Goal: Obtain resource: Download file/media

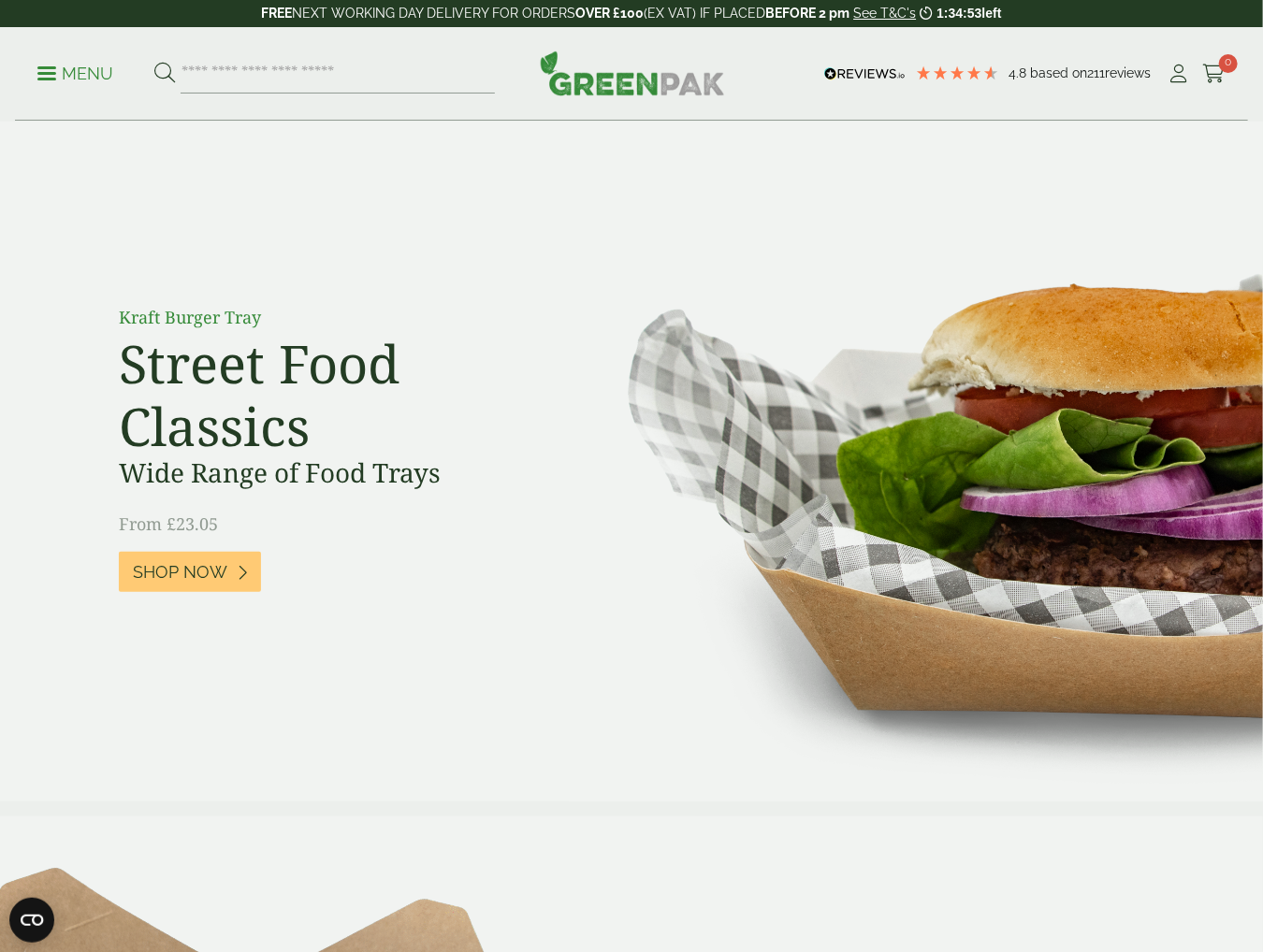
click at [82, 68] on p "Menu" at bounding box center [76, 74] width 76 height 23
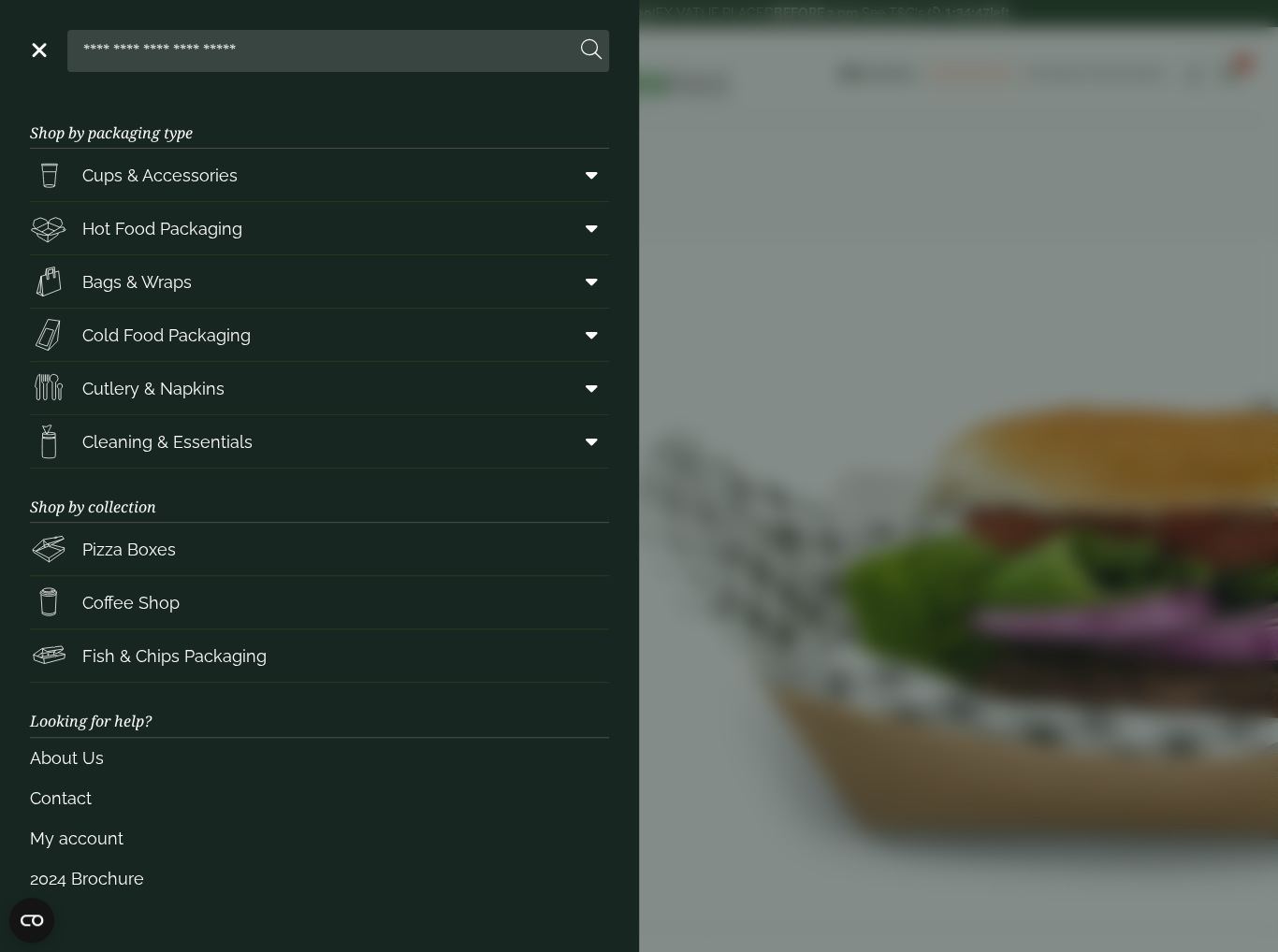
click at [764, 428] on aside "Close Shop by packaging type Cups & Accessories Hot Drink Paper Cups Smoothie C…" at bounding box center [639, 476] width 1278 height 952
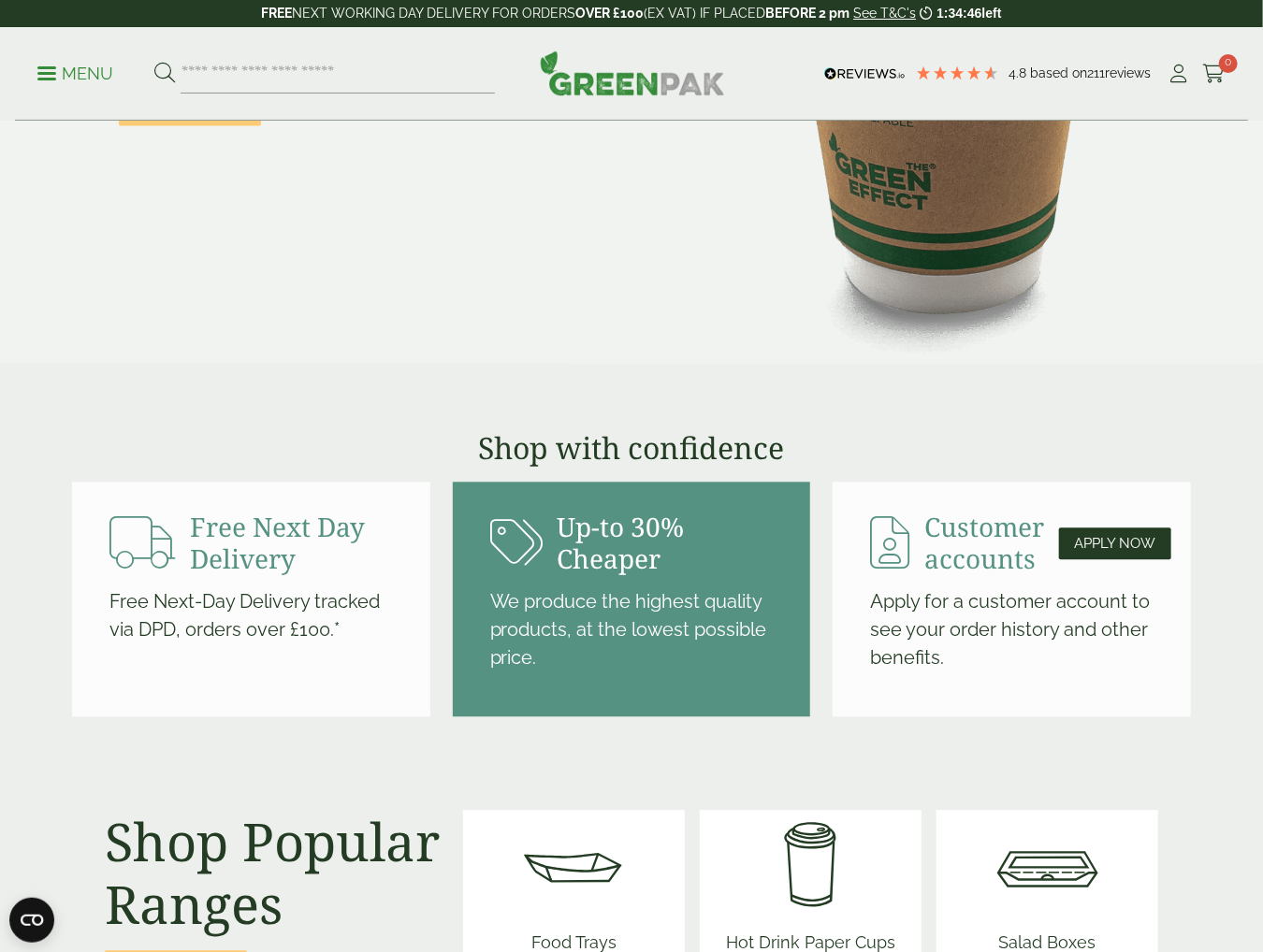
scroll to position [1777, 0]
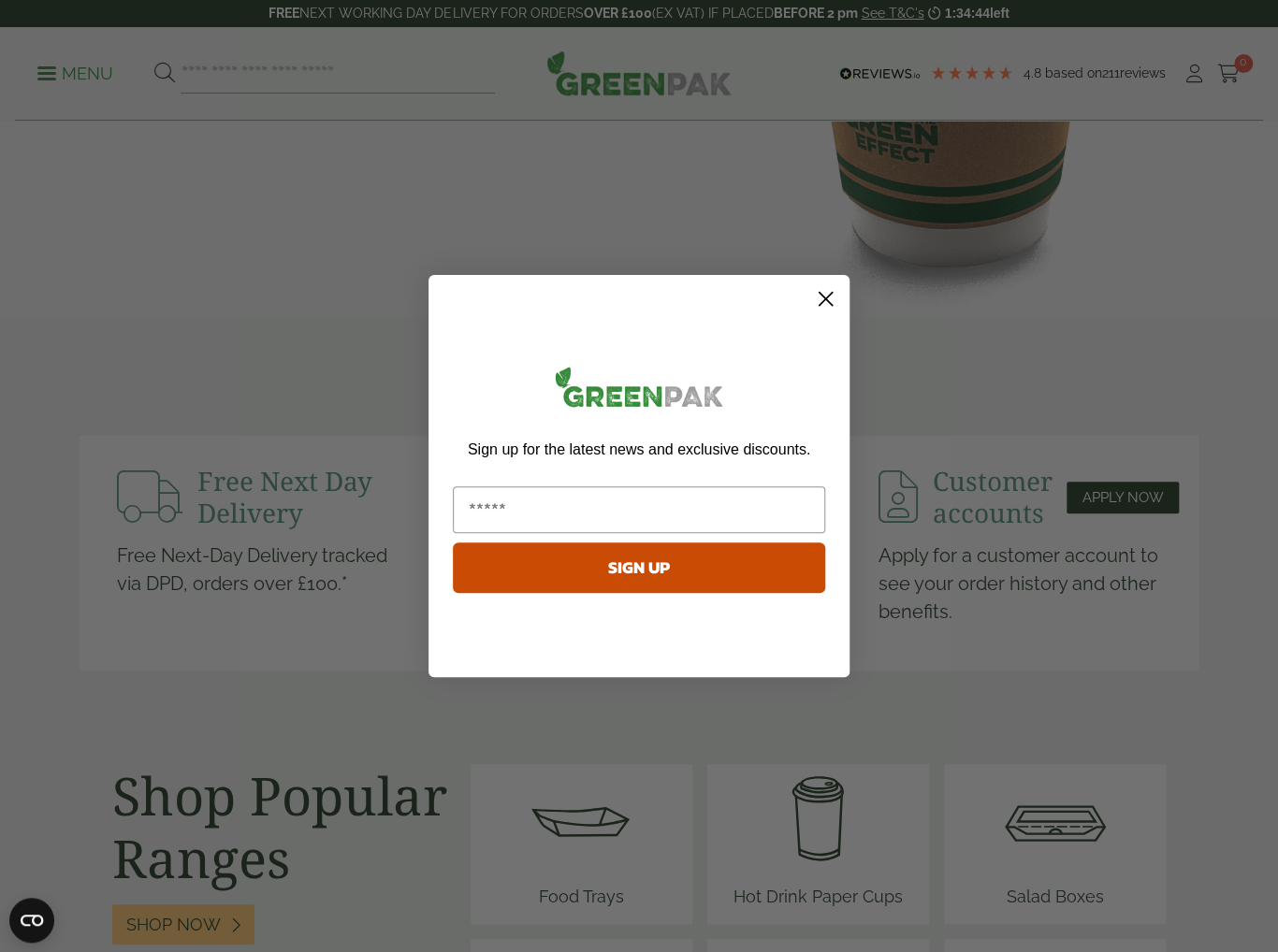
click at [824, 303] on circle "Close dialog" at bounding box center [825, 298] width 31 height 31
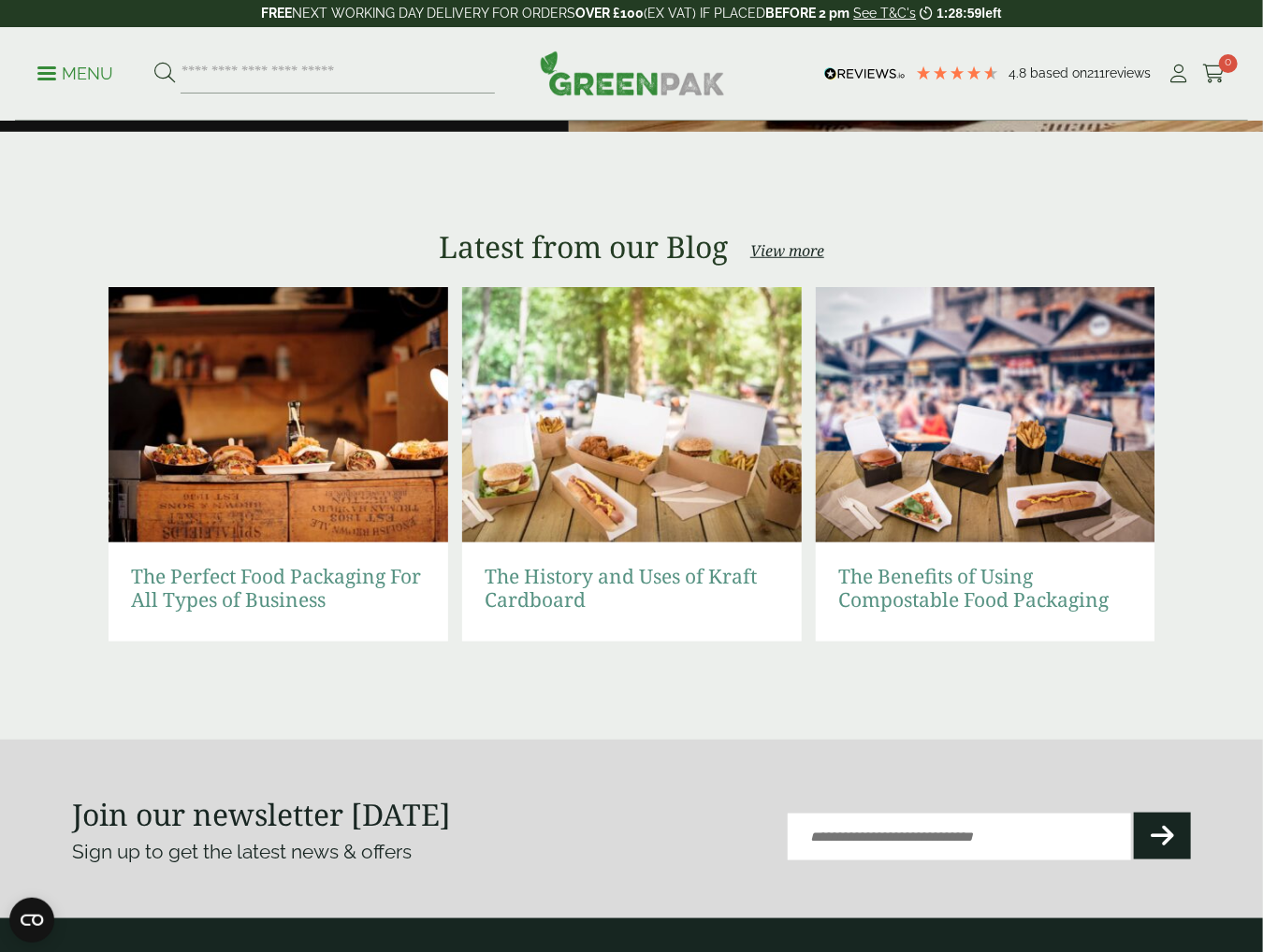
scroll to position [3774, 0]
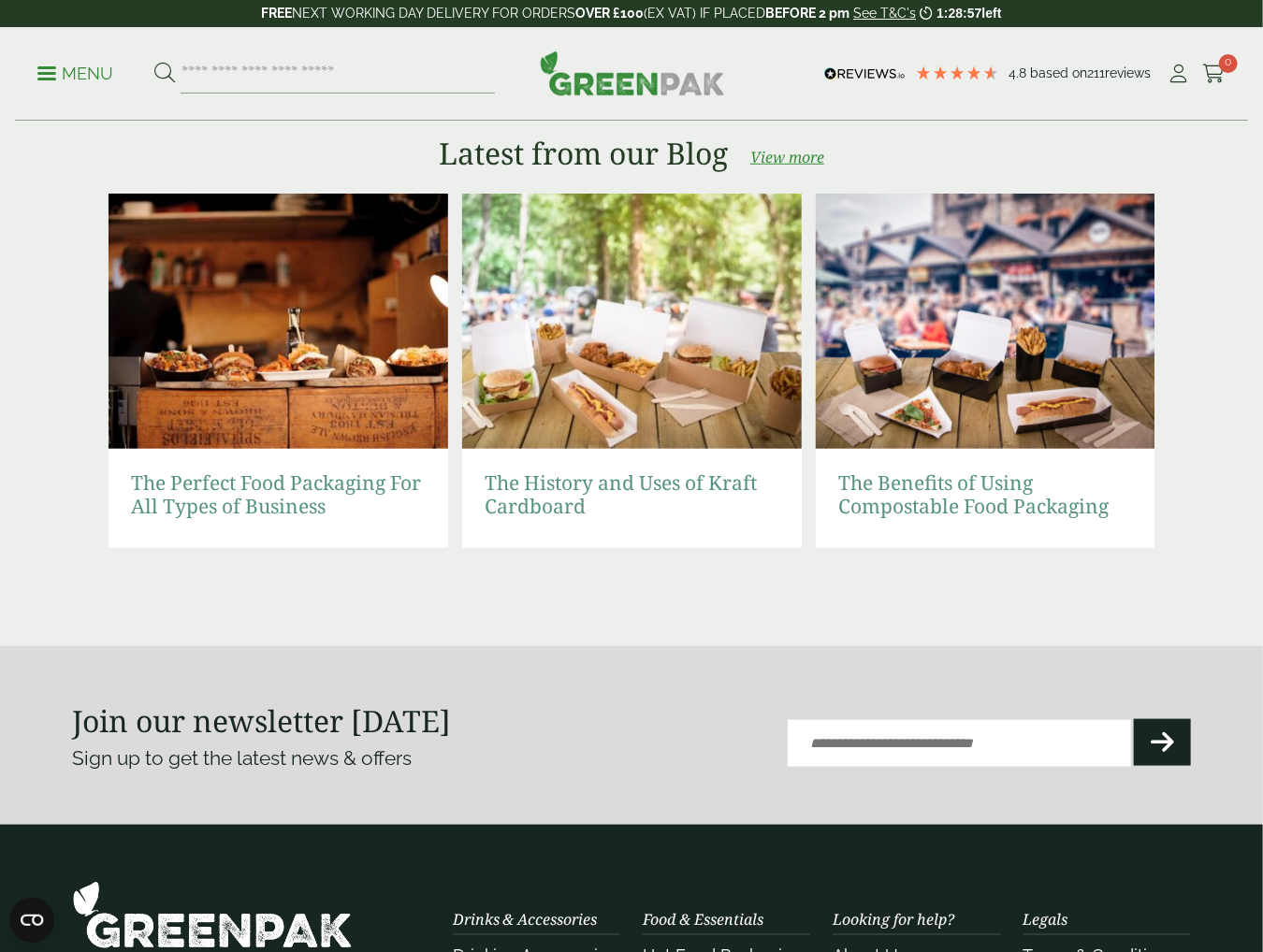
click at [767, 150] on link "View more" at bounding box center [788, 157] width 74 height 23
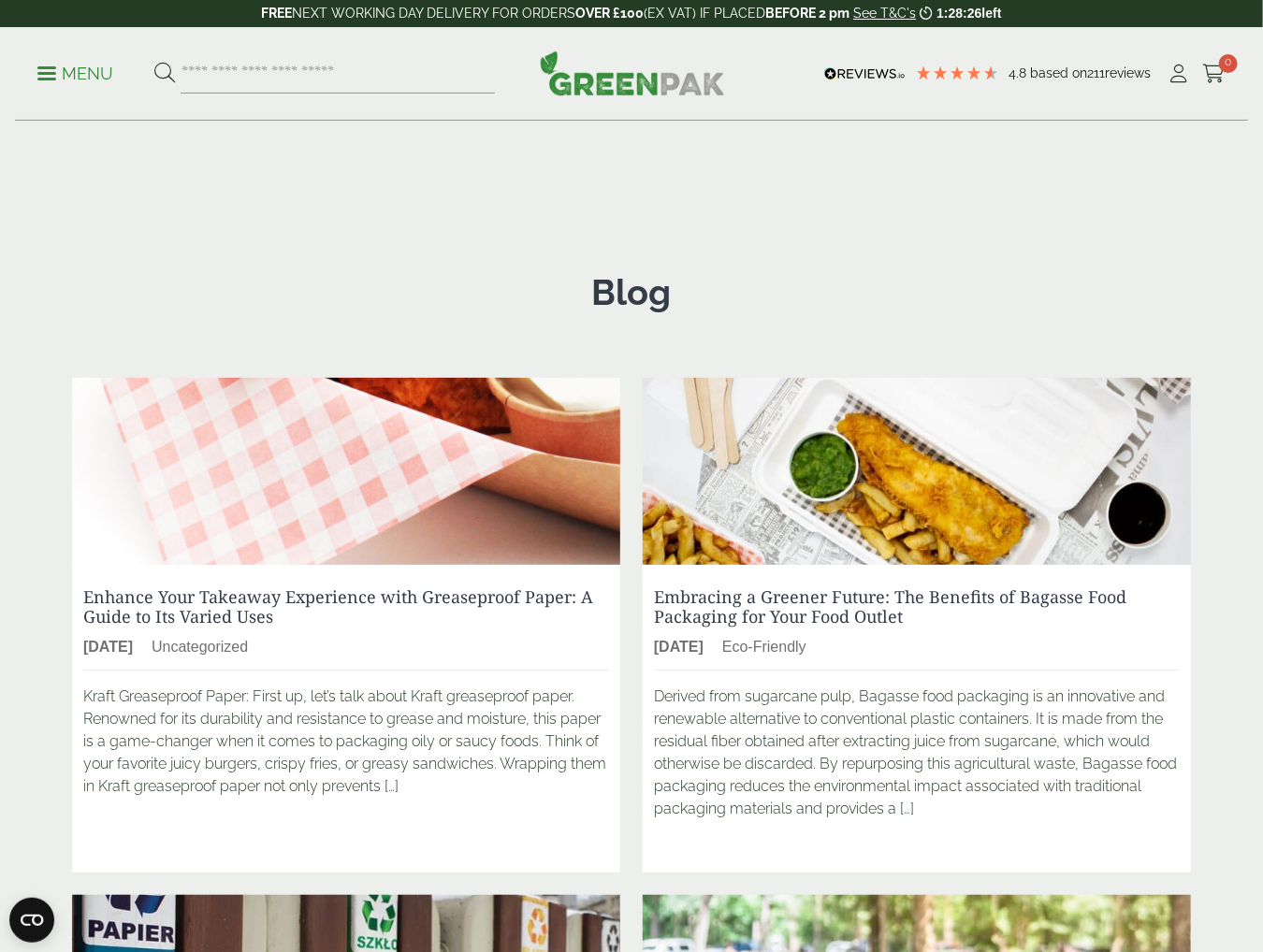
click at [597, 79] on img at bounding box center [632, 72] width 186 height 44
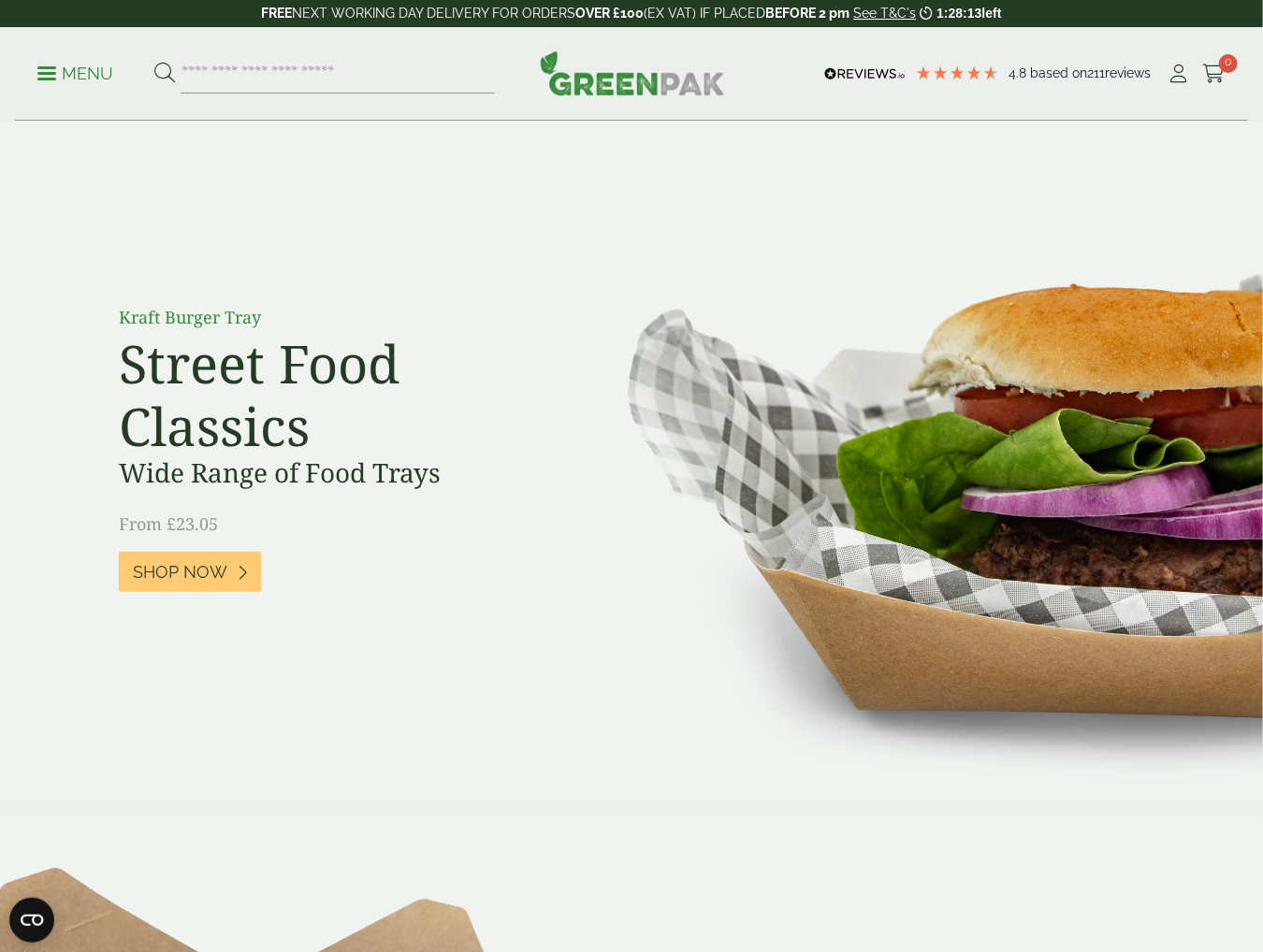
click at [71, 74] on p "Menu" at bounding box center [76, 74] width 76 height 23
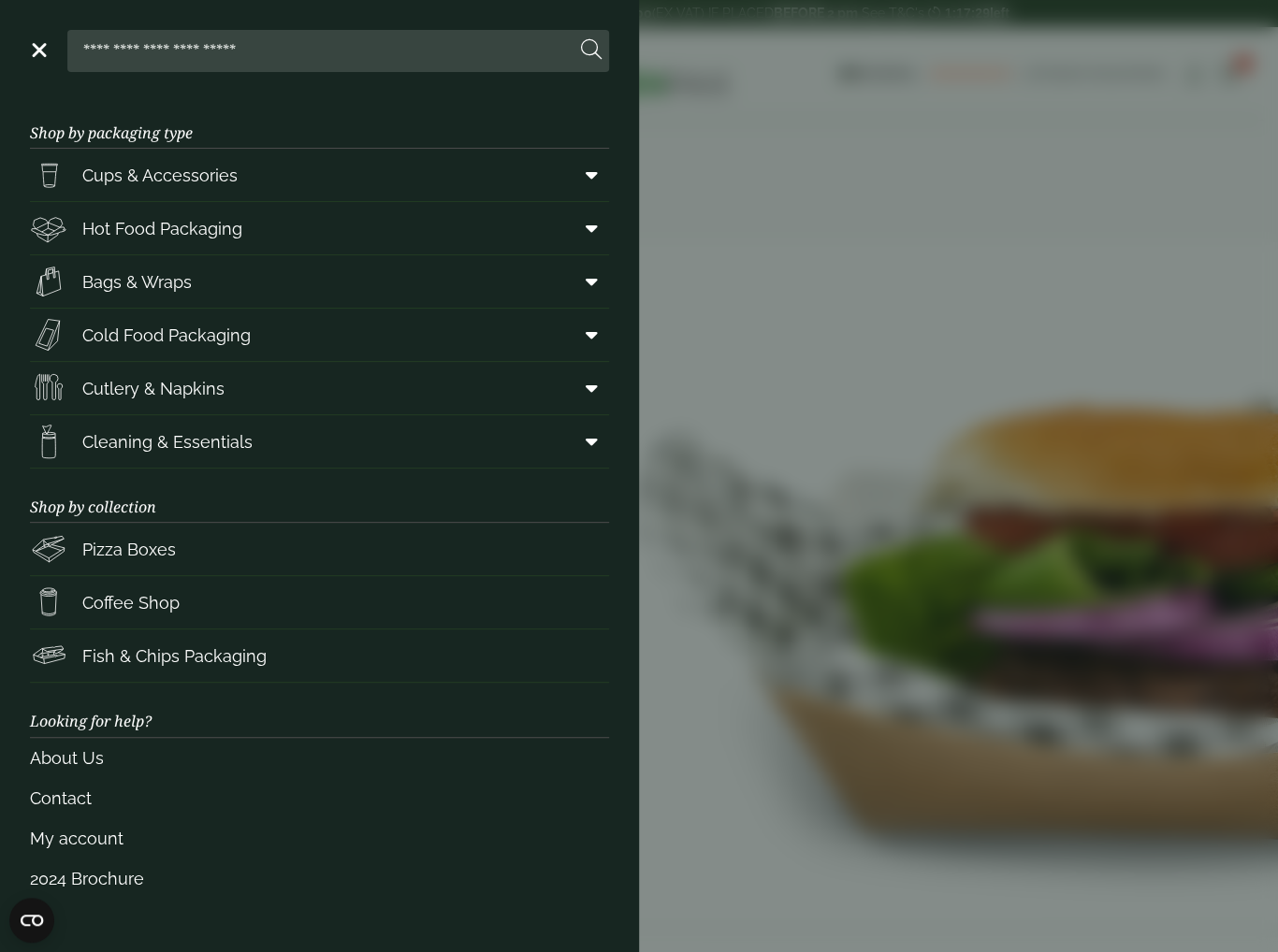
click at [403, 105] on h3 "Shop by packaging type" at bounding box center [320, 121] width 579 height 54
click at [44, 738] on link "About Us" at bounding box center [320, 758] width 579 height 40
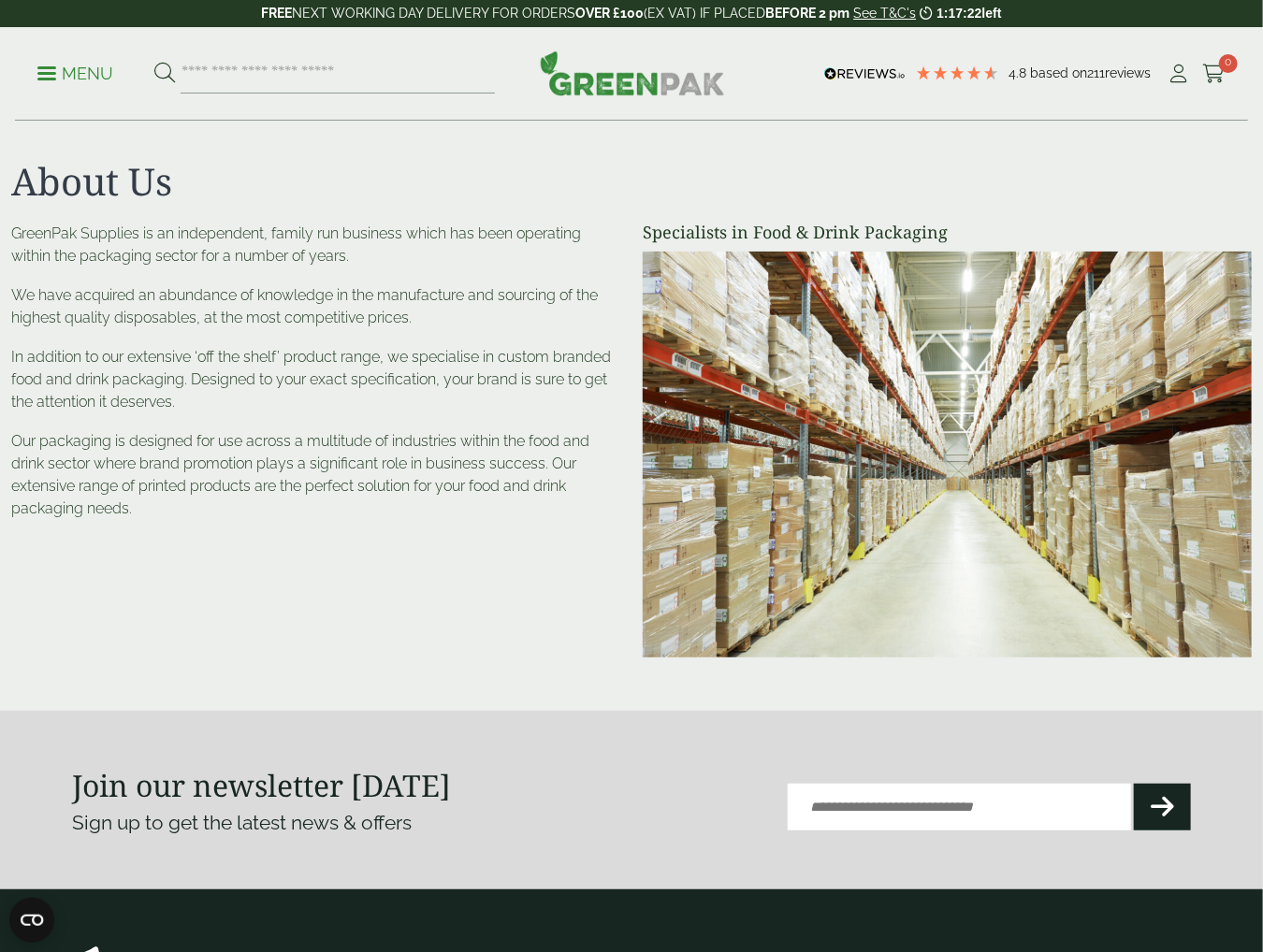
click at [944, 453] on img at bounding box center [947, 454] width 609 height 406
click at [620, 183] on h1 "About Us" at bounding box center [632, 181] width 1240 height 44
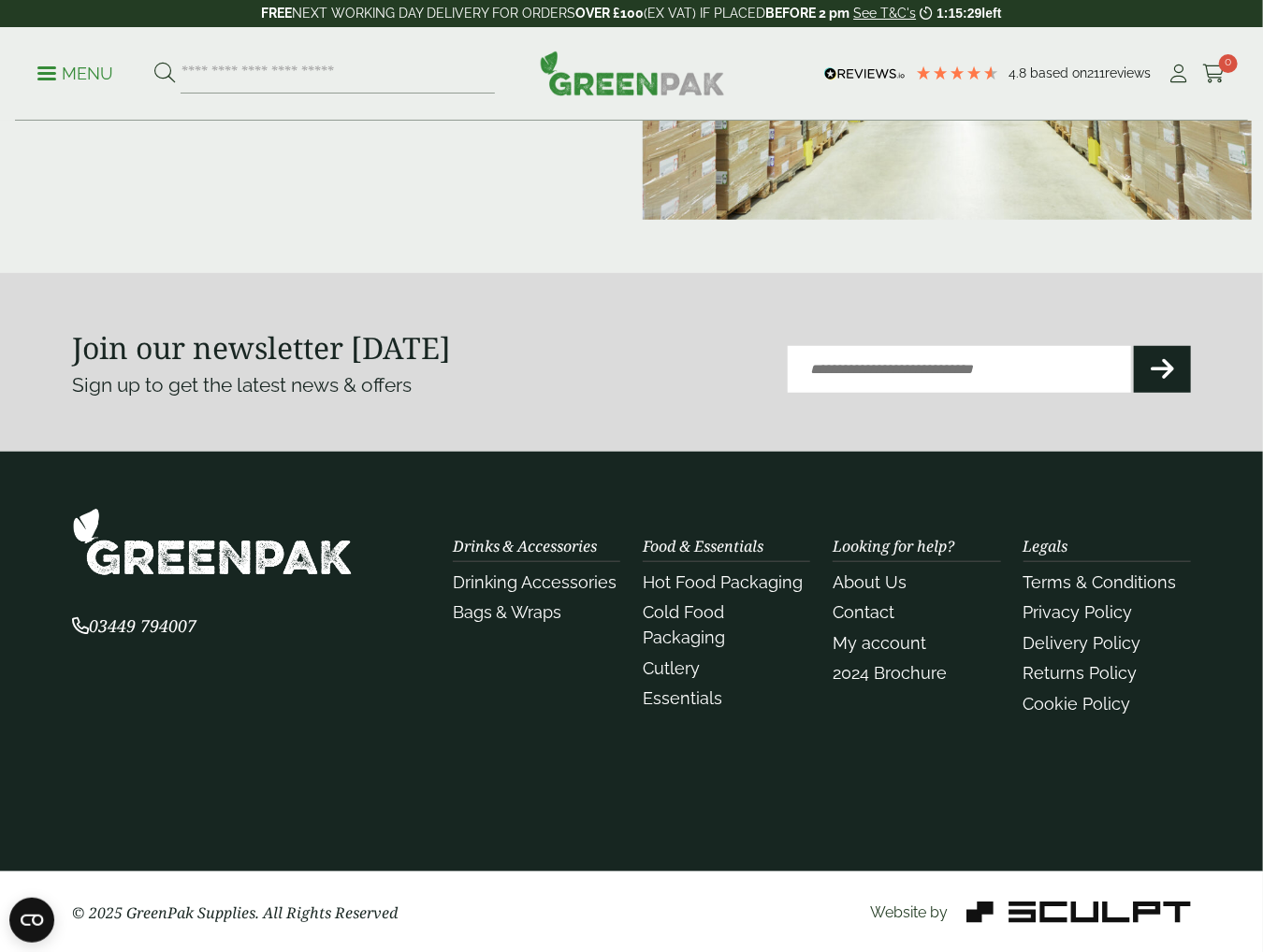
scroll to position [438, 0]
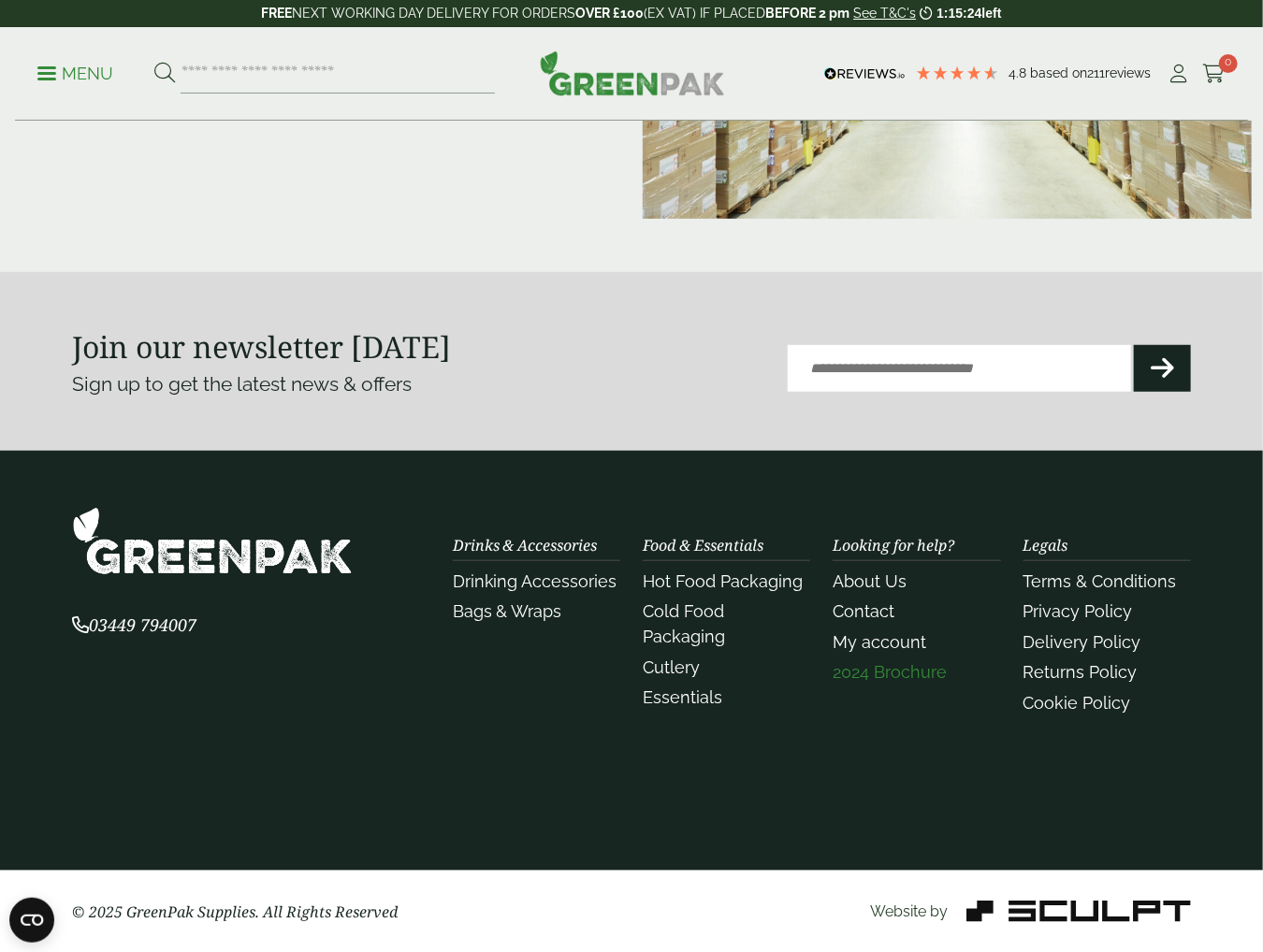
click at [883, 675] on link "2024 Brochure" at bounding box center [889, 672] width 115 height 20
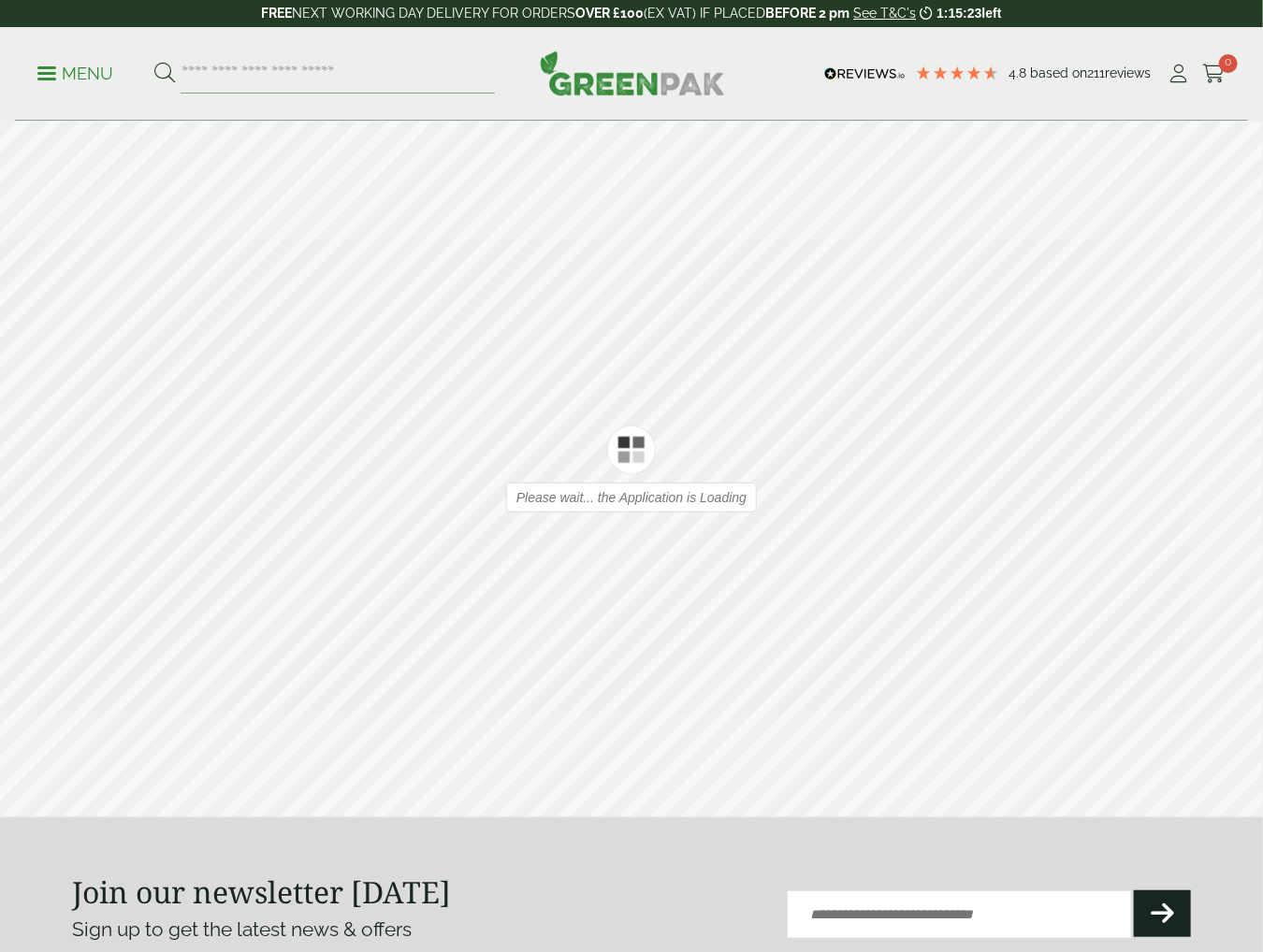
type input "*"
type input "**"
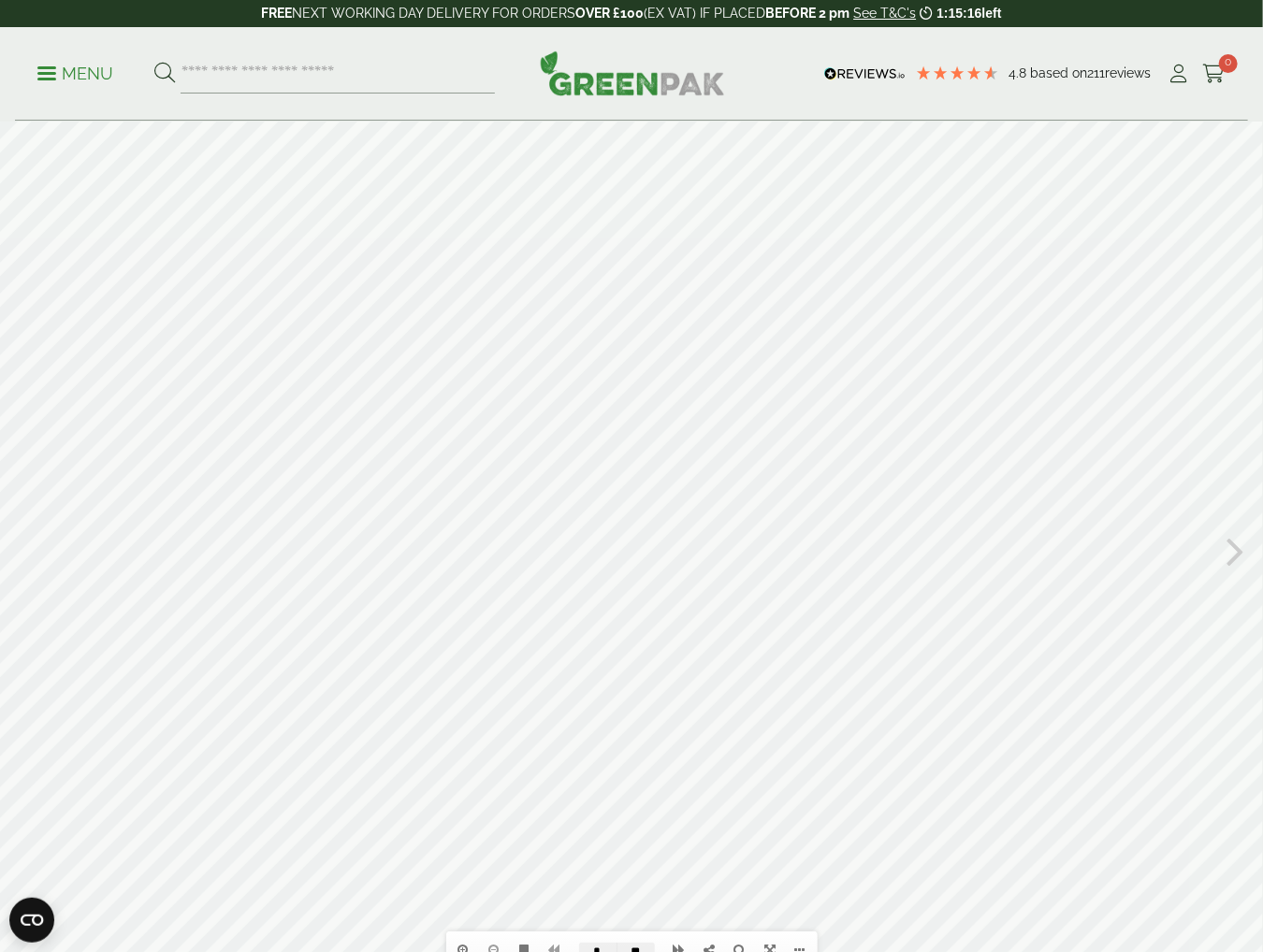
click at [1224, 564] on div at bounding box center [632, 548] width 1263 height 856
click at [1228, 558] on icon at bounding box center [1235, 548] width 18 height 48
click at [1236, 554] on icon at bounding box center [1235, 548] width 18 height 48
click at [27, 564] on icon at bounding box center [27, 548] width 18 height 48
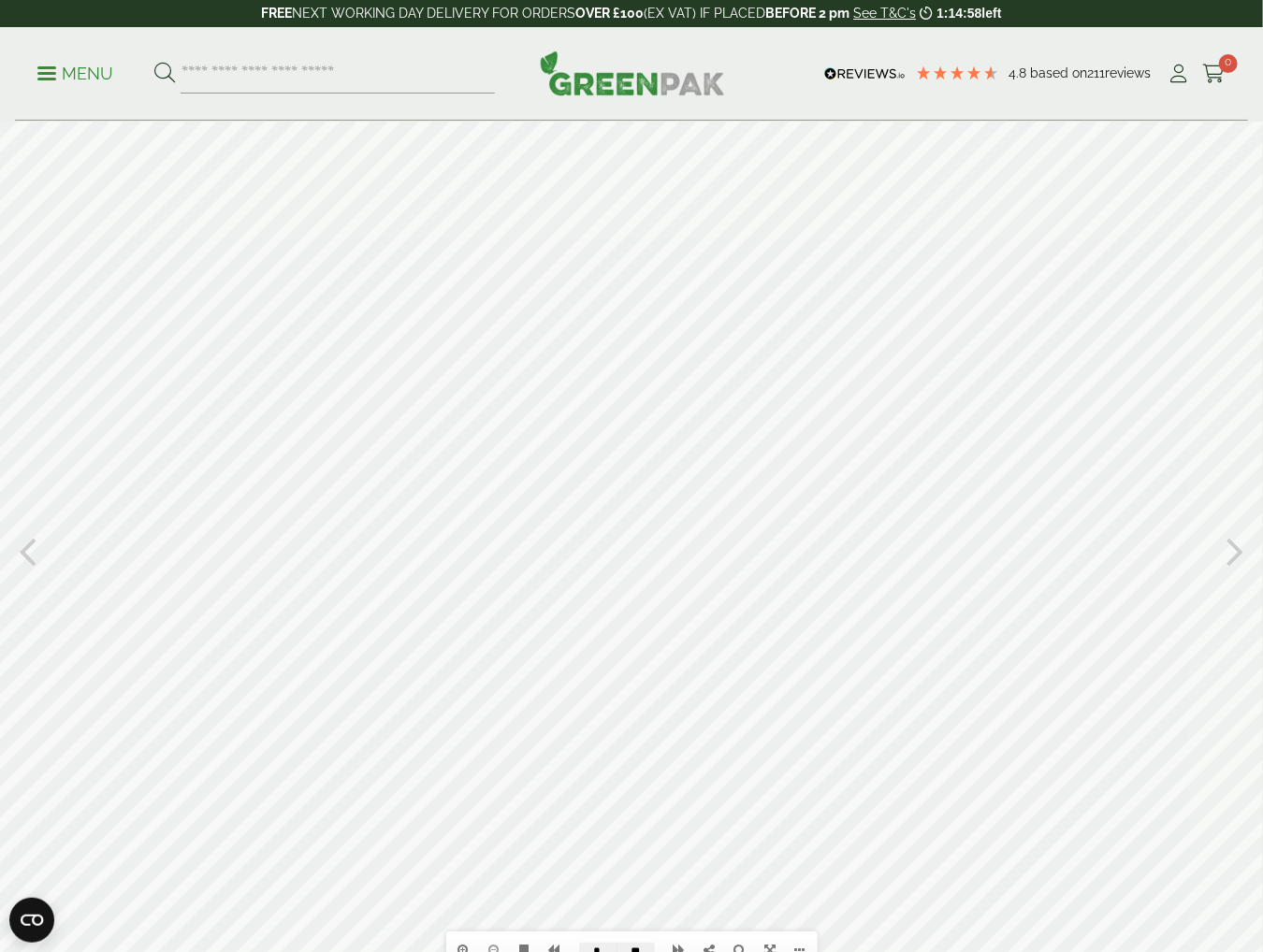
click at [1231, 553] on icon at bounding box center [1235, 548] width 18 height 48
click at [42, 565] on div at bounding box center [632, 548] width 1263 height 856
click at [24, 560] on icon at bounding box center [27, 548] width 18 height 48
click at [1232, 557] on icon at bounding box center [1235, 548] width 18 height 48
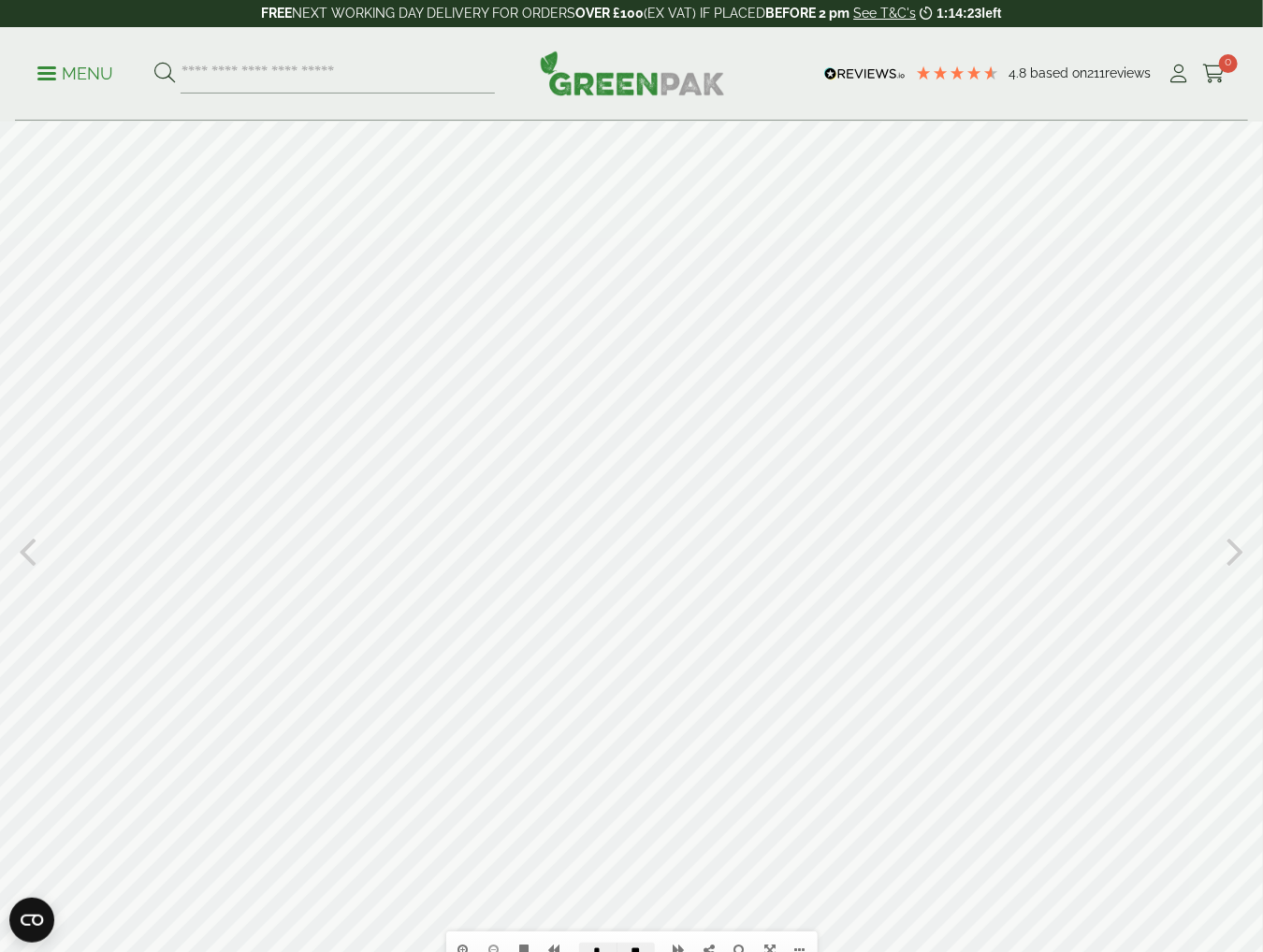
click at [1232, 557] on icon at bounding box center [1235, 548] width 18 height 48
click at [1232, 555] on icon at bounding box center [1235, 548] width 18 height 48
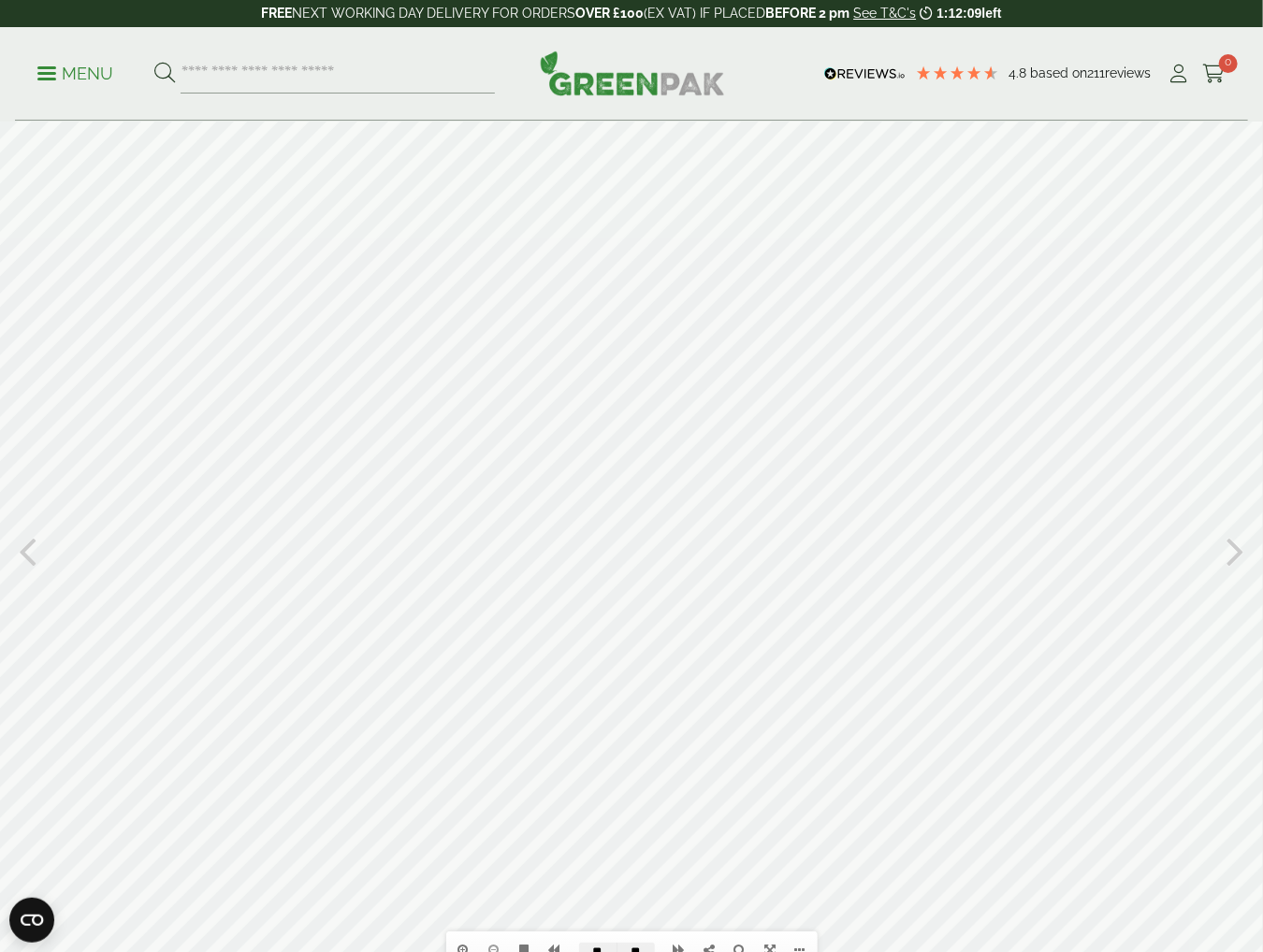
click at [1233, 555] on icon at bounding box center [1235, 548] width 18 height 48
click at [1238, 546] on icon at bounding box center [1235, 548] width 18 height 48
click at [1233, 554] on icon at bounding box center [1235, 548] width 18 height 48
click at [1236, 552] on icon at bounding box center [1235, 548] width 18 height 48
click at [1222, 552] on div at bounding box center [632, 548] width 1263 height 856
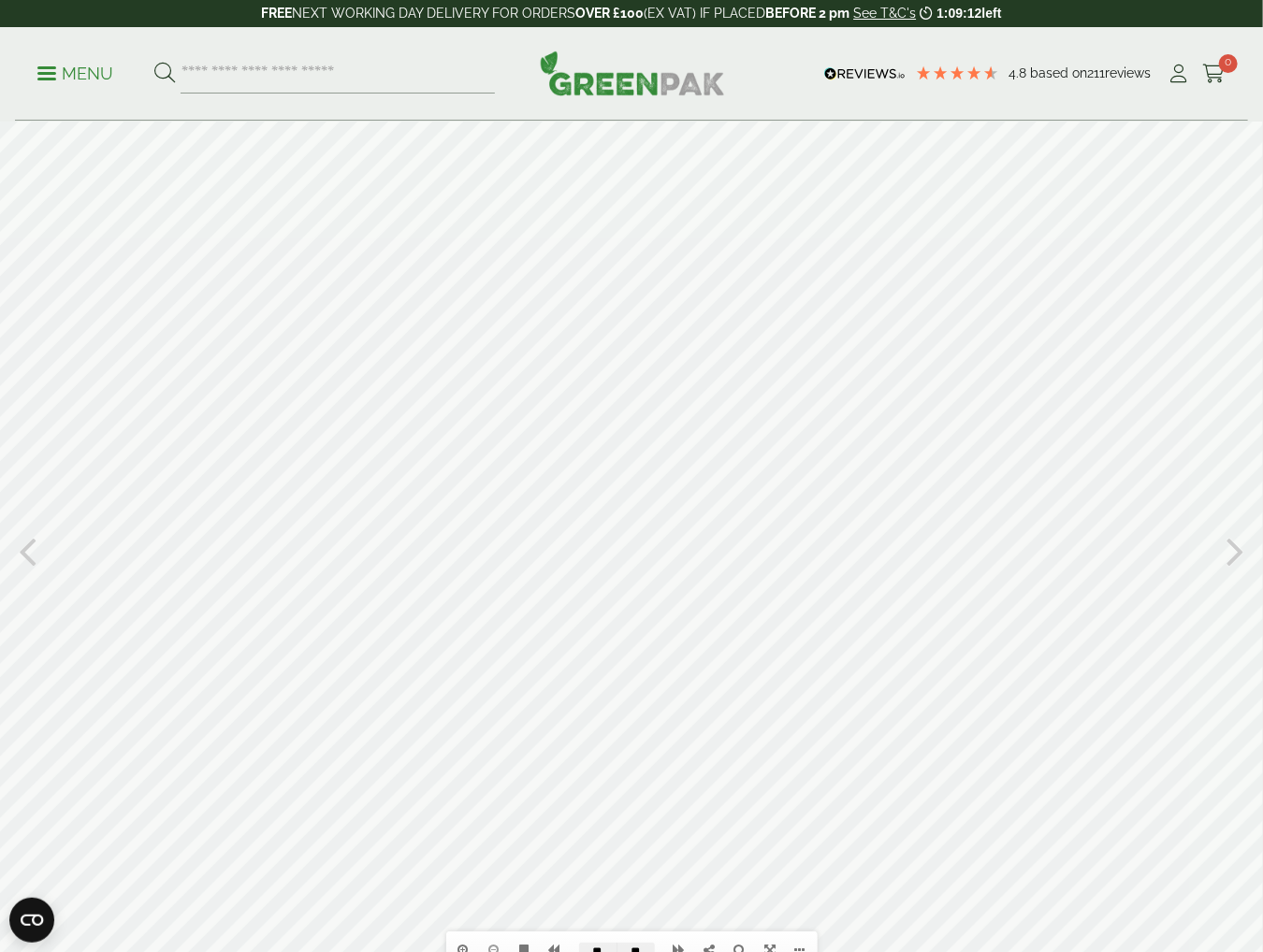
click at [1238, 551] on icon at bounding box center [1235, 548] width 18 height 48
click at [1234, 554] on icon at bounding box center [1235, 548] width 18 height 48
click at [1230, 553] on icon at bounding box center [1235, 548] width 18 height 48
click at [1238, 554] on icon at bounding box center [1235, 548] width 18 height 48
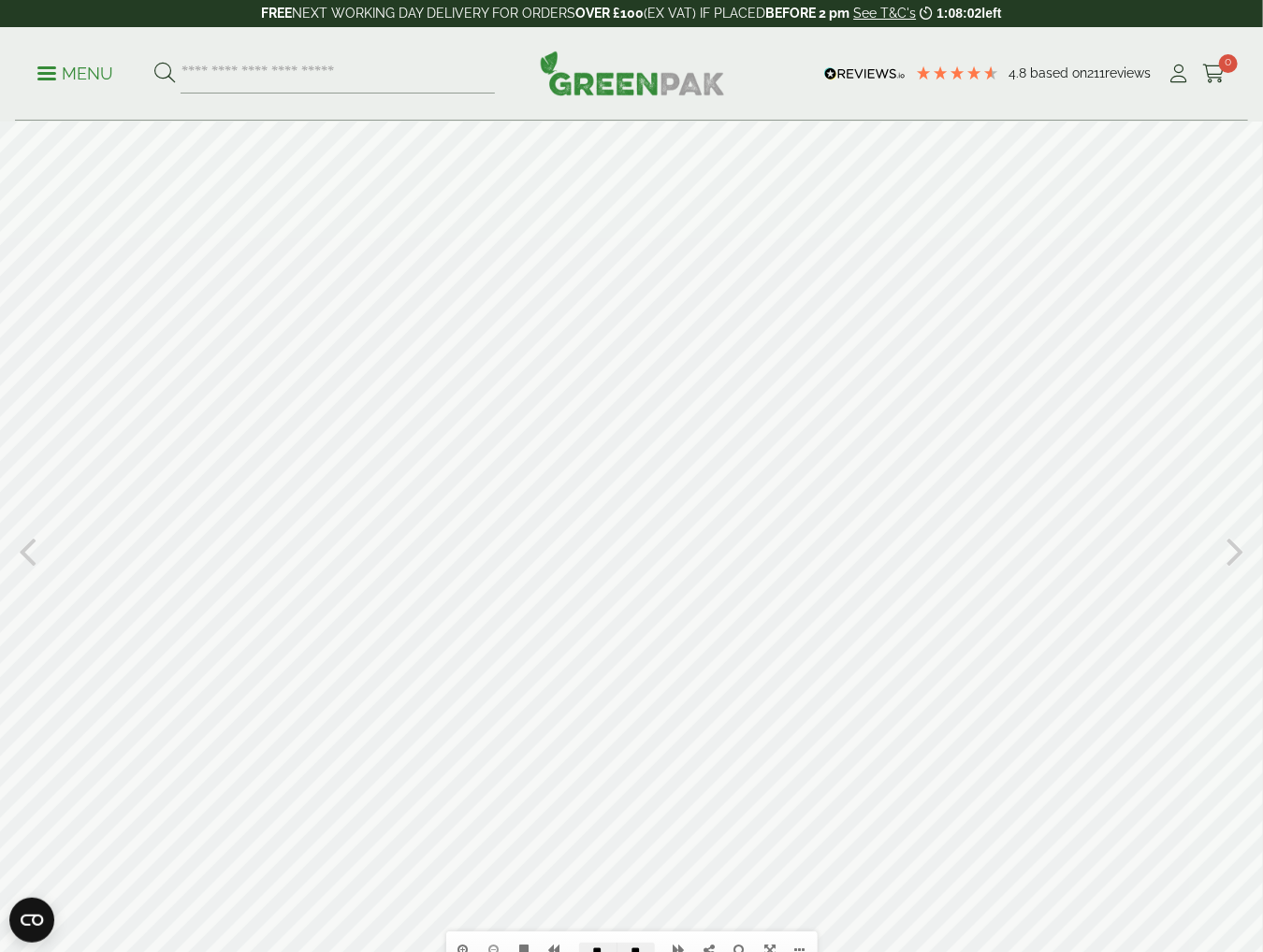
click at [1238, 554] on icon at bounding box center [1235, 548] width 18 height 48
click at [1234, 555] on icon at bounding box center [1235, 548] width 18 height 48
click at [24, 554] on icon at bounding box center [27, 548] width 18 height 48
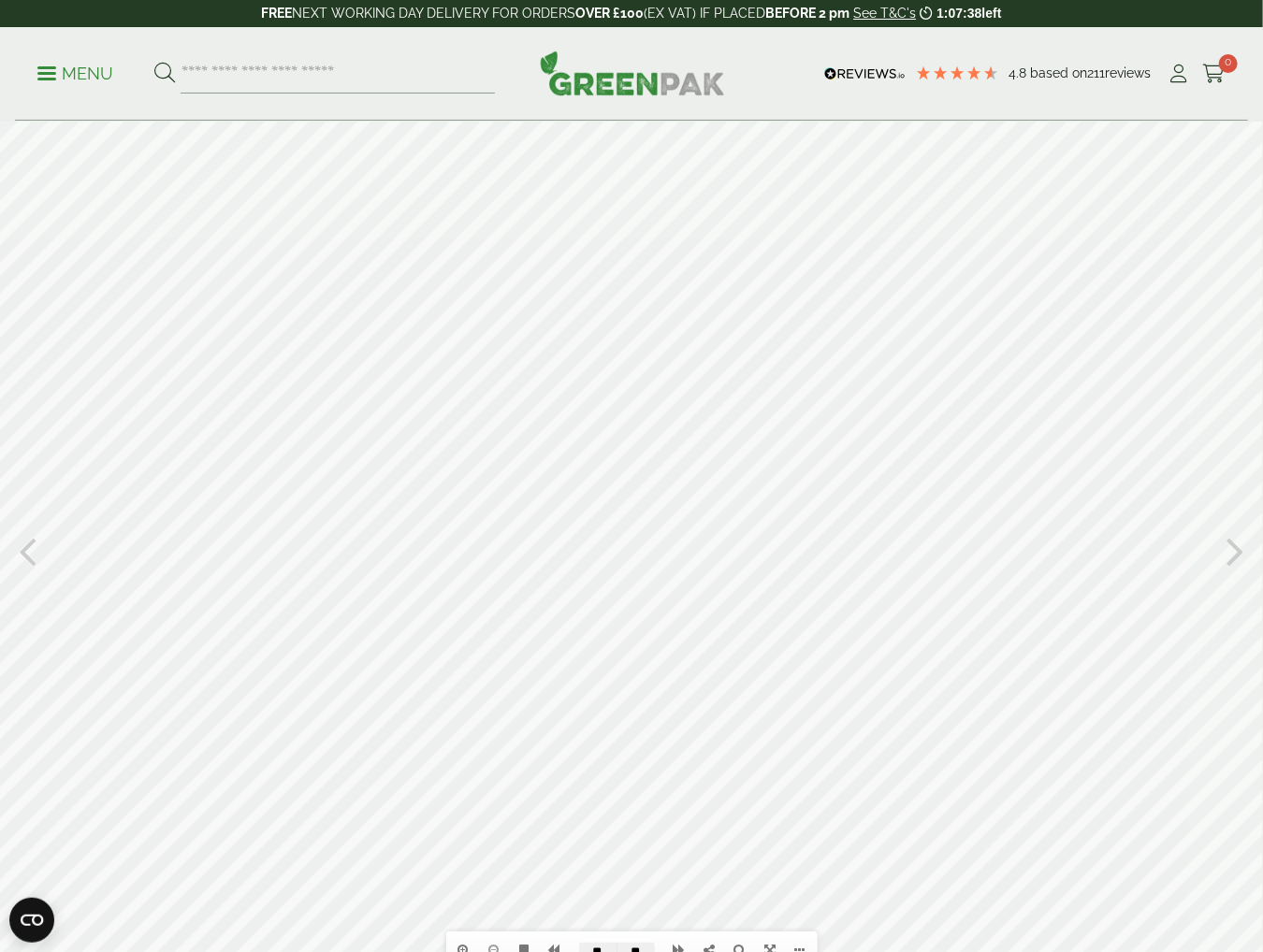
click at [24, 554] on icon at bounding box center [27, 548] width 18 height 48
click at [1228, 554] on icon at bounding box center [1235, 548] width 18 height 48
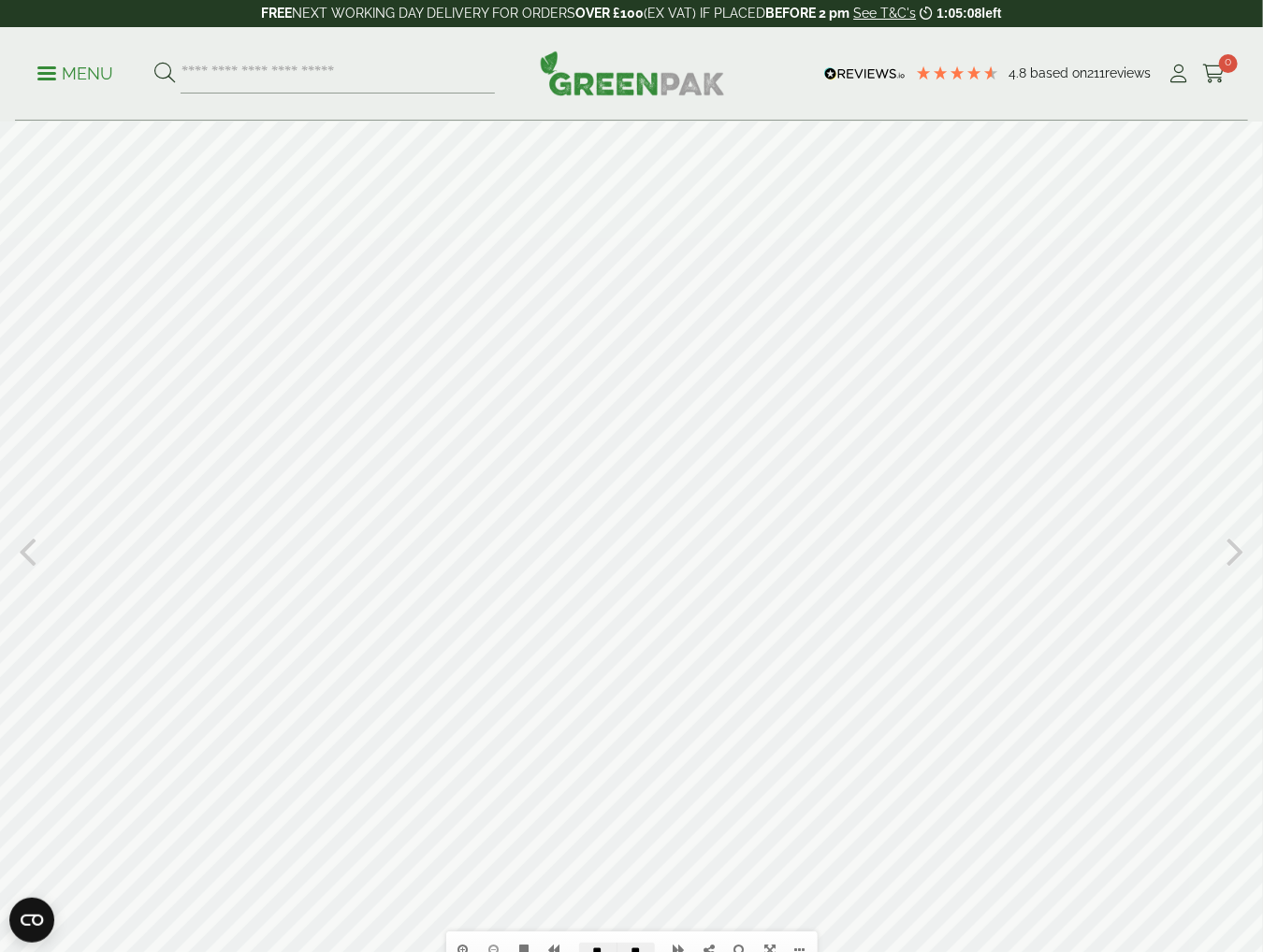
click at [1228, 554] on icon at bounding box center [1235, 548] width 18 height 48
click at [23, 555] on icon at bounding box center [27, 548] width 18 height 48
click at [30, 557] on icon at bounding box center [27, 548] width 18 height 48
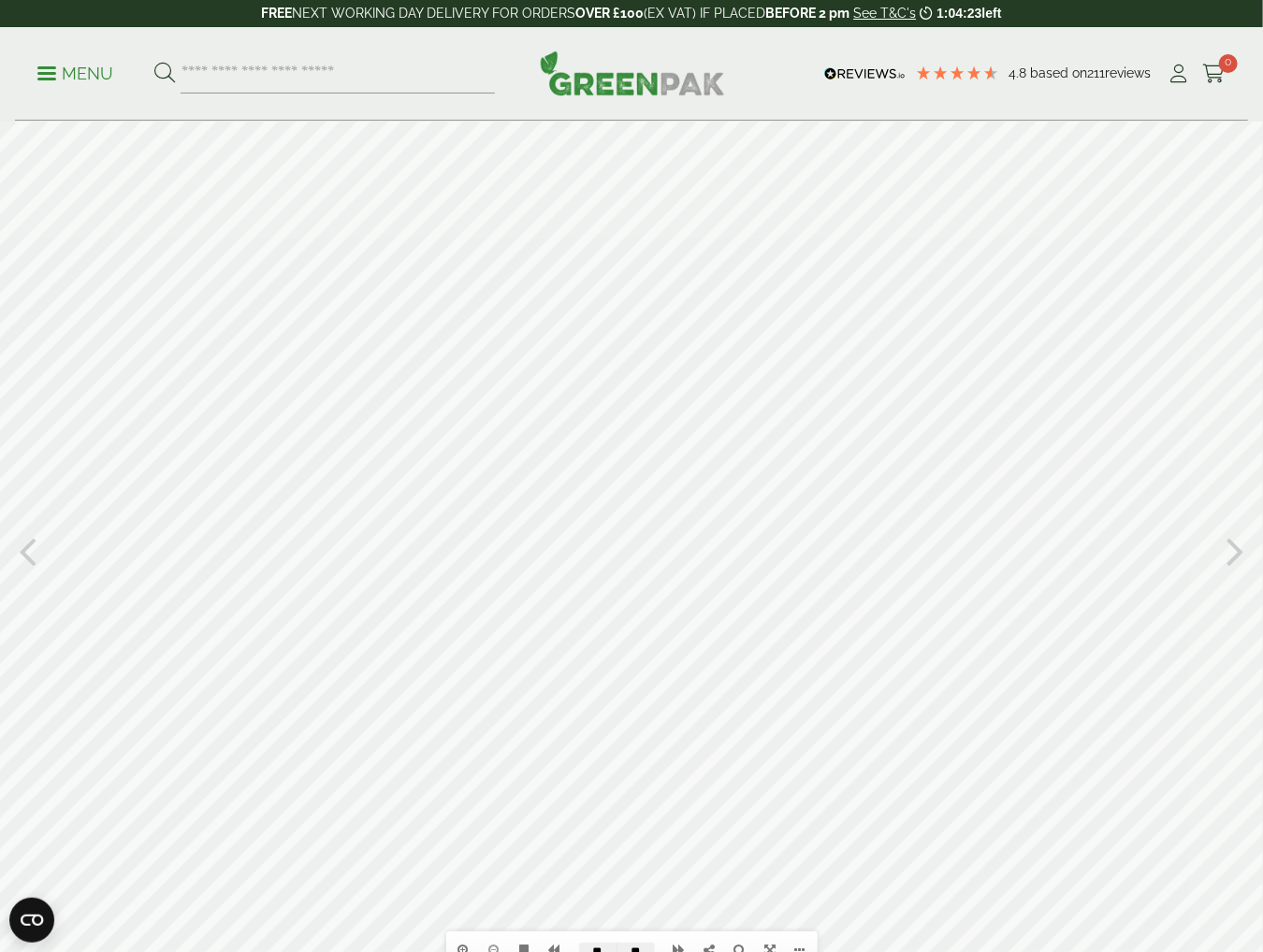
click at [181, 195] on div at bounding box center [632, 548] width 1263 height 856
click at [1230, 555] on icon at bounding box center [1235, 548] width 18 height 48
click at [40, 552] on div at bounding box center [632, 548] width 1263 height 856
click at [27, 554] on icon at bounding box center [27, 548] width 18 height 48
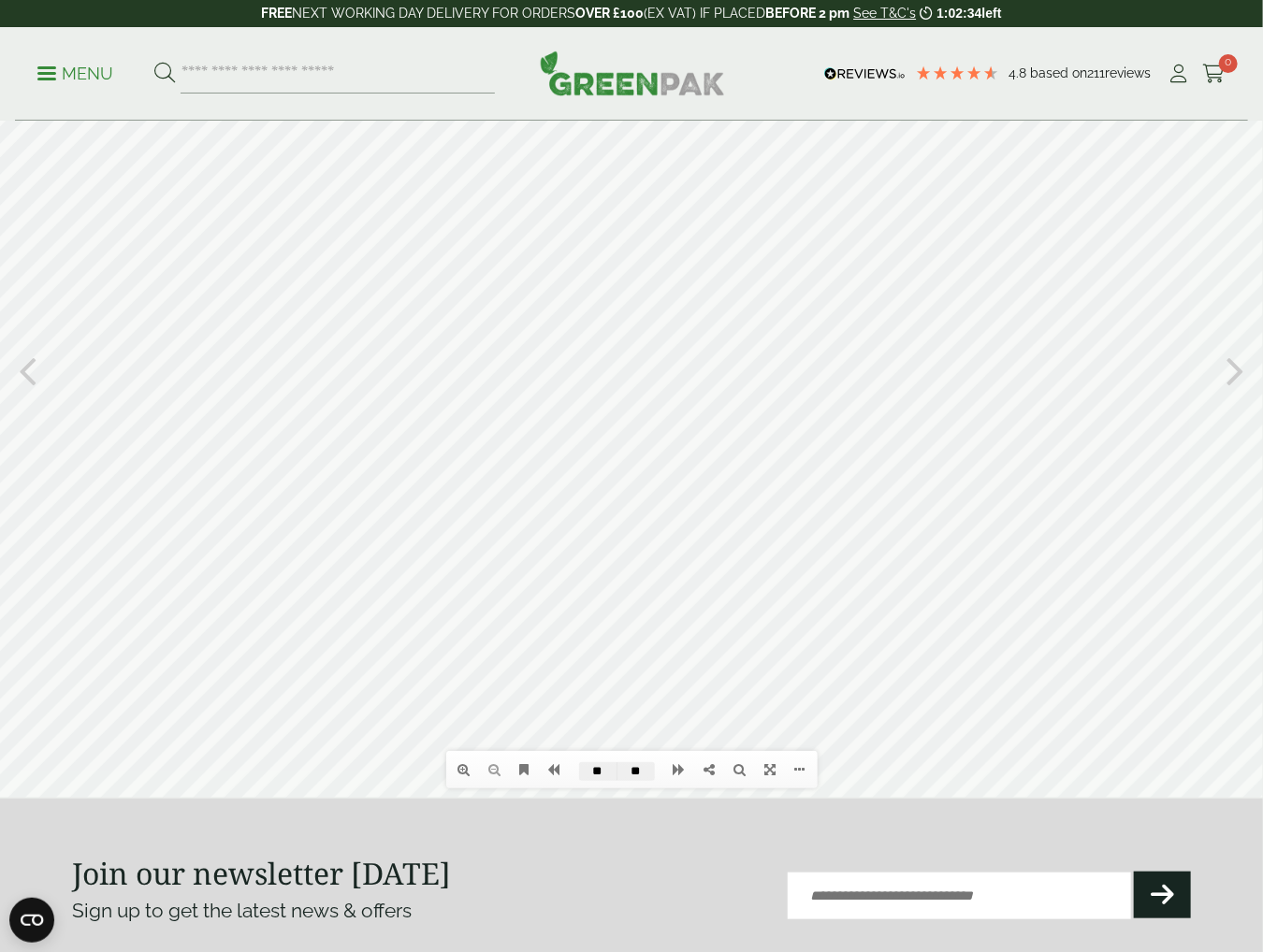
scroll to position [147, 0]
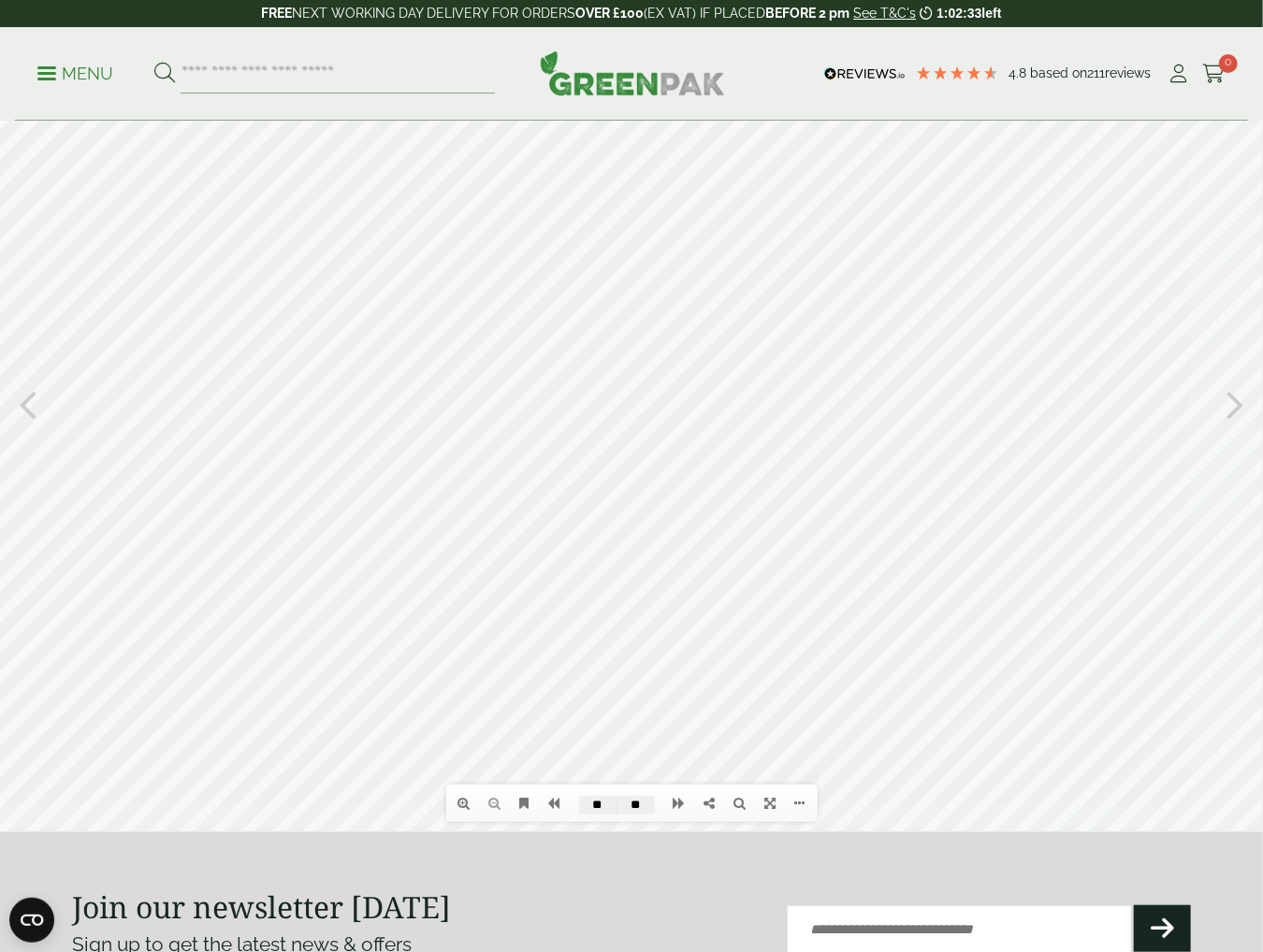
click at [1232, 413] on icon at bounding box center [1235, 403] width 18 height 48
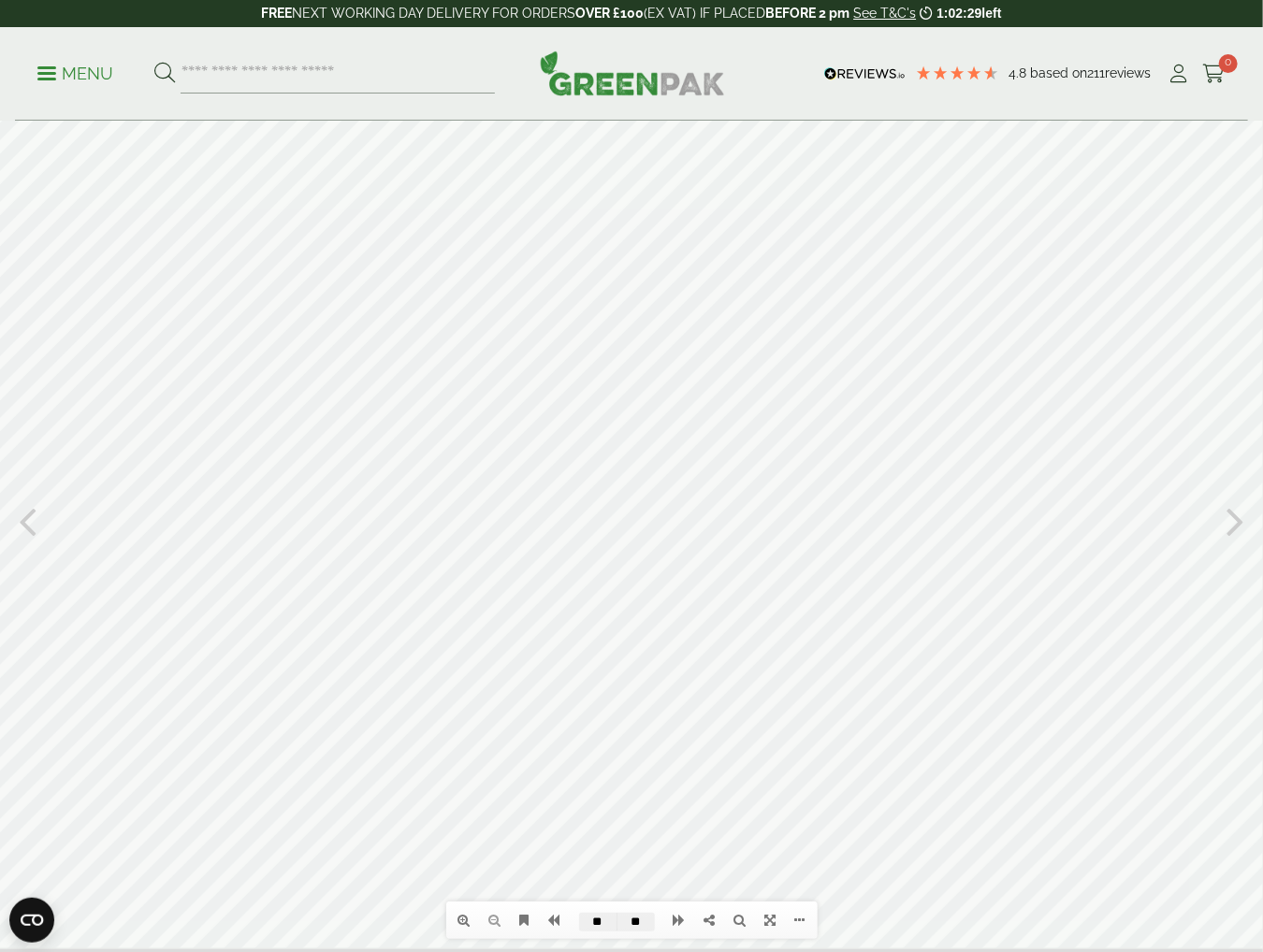
scroll to position [12, 0]
click at [1236, 541] on icon at bounding box center [1235, 537] width 18 height 48
click at [36, 543] on div "Table of contents Bookmarks Thumbnails Search Share [URL][DOMAIN_NAME] Please w…" at bounding box center [632, 537] width 1263 height 856
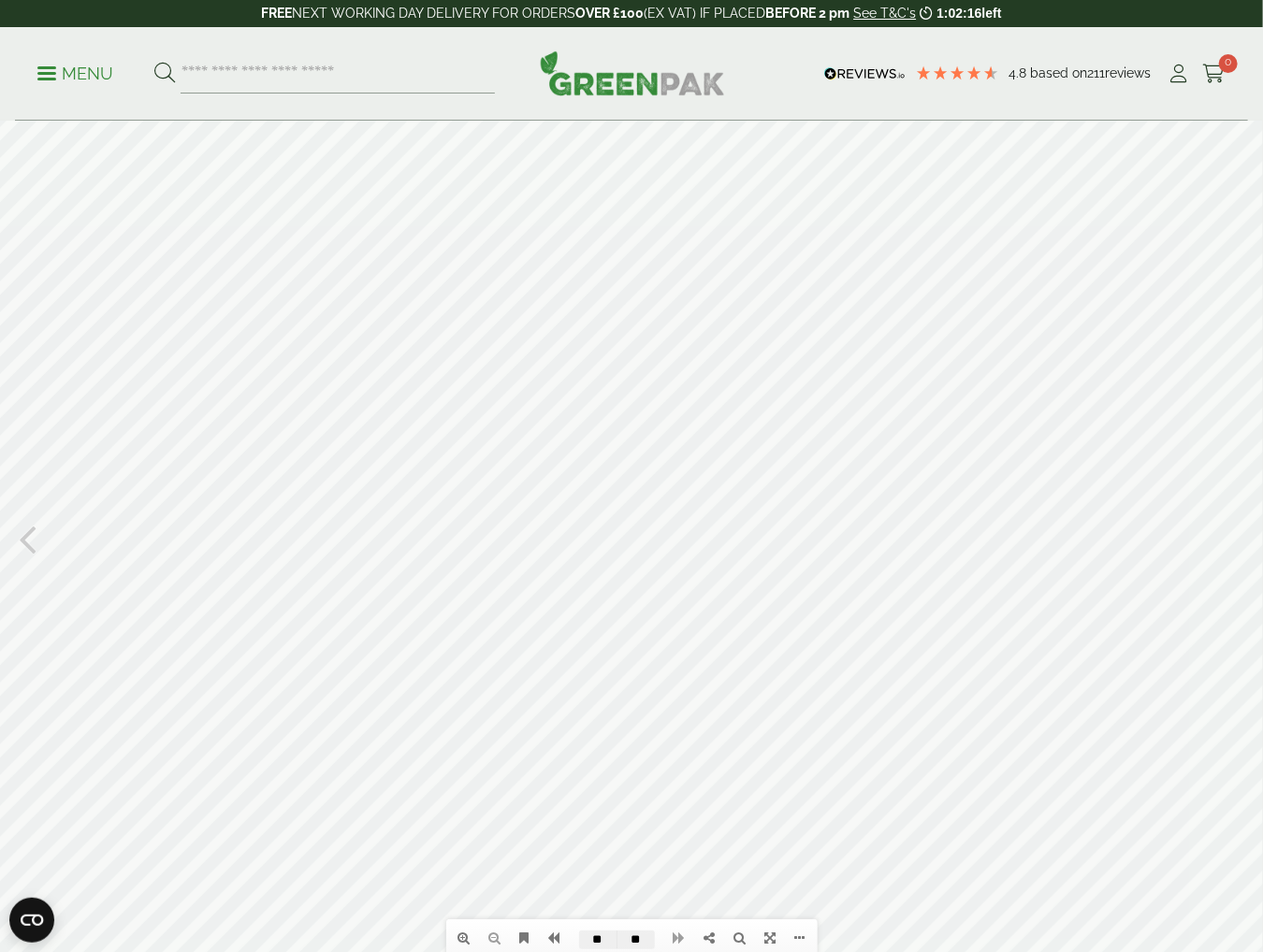
click at [24, 542] on icon at bounding box center [27, 537] width 18 height 48
type input "**"
drag, startPoint x: 349, startPoint y: 703, endPoint x: 883, endPoint y: 722, distance: 534.3
click at [883, 722] on div at bounding box center [632, 548] width 1263 height 856
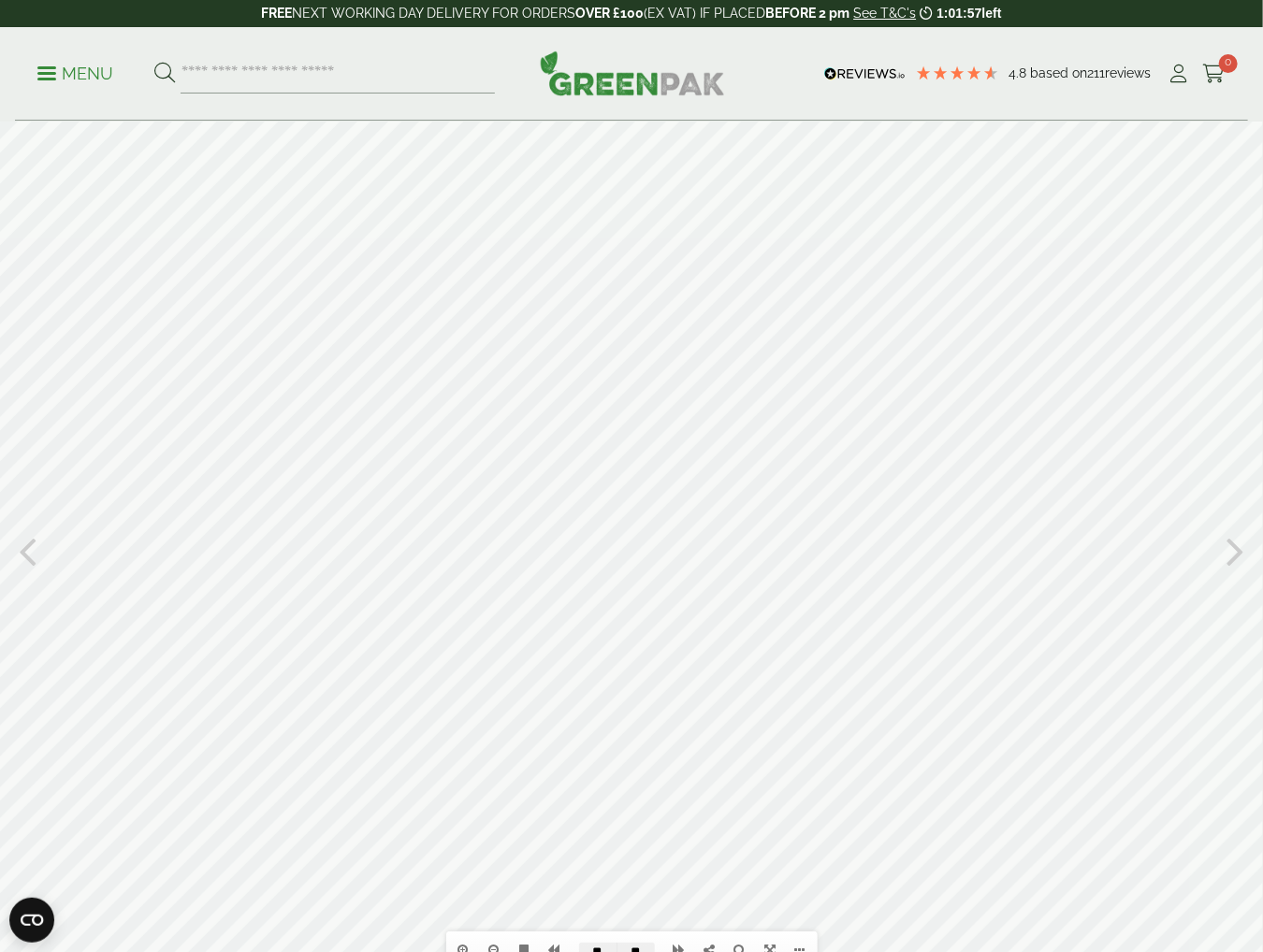
click at [400, 389] on div at bounding box center [632, 548] width 1263 height 856
click at [305, 467] on div at bounding box center [632, 548] width 1263 height 856
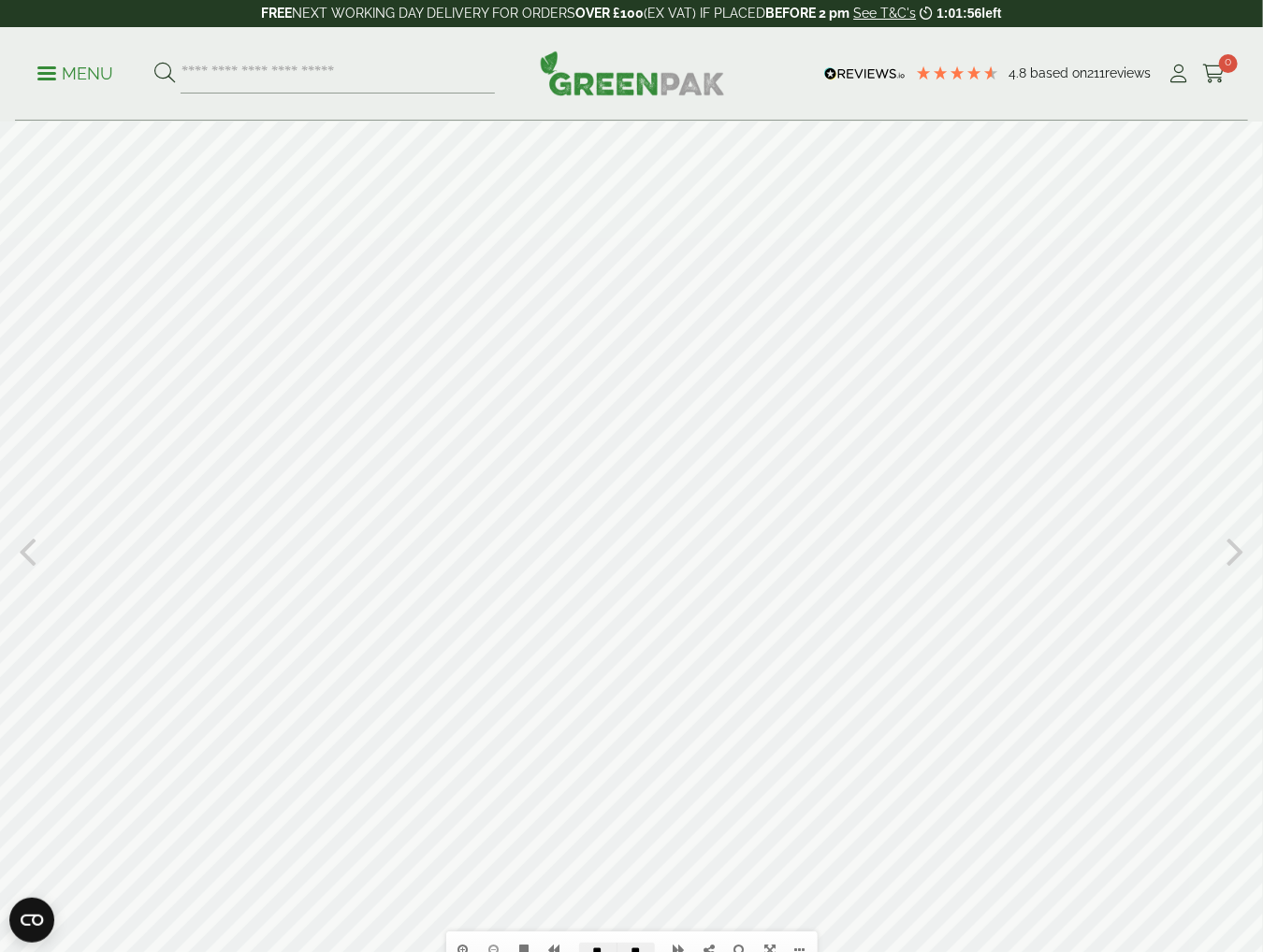
click at [305, 467] on div at bounding box center [632, 548] width 1263 height 856
click at [298, 464] on div at bounding box center [632, 548] width 1263 height 856
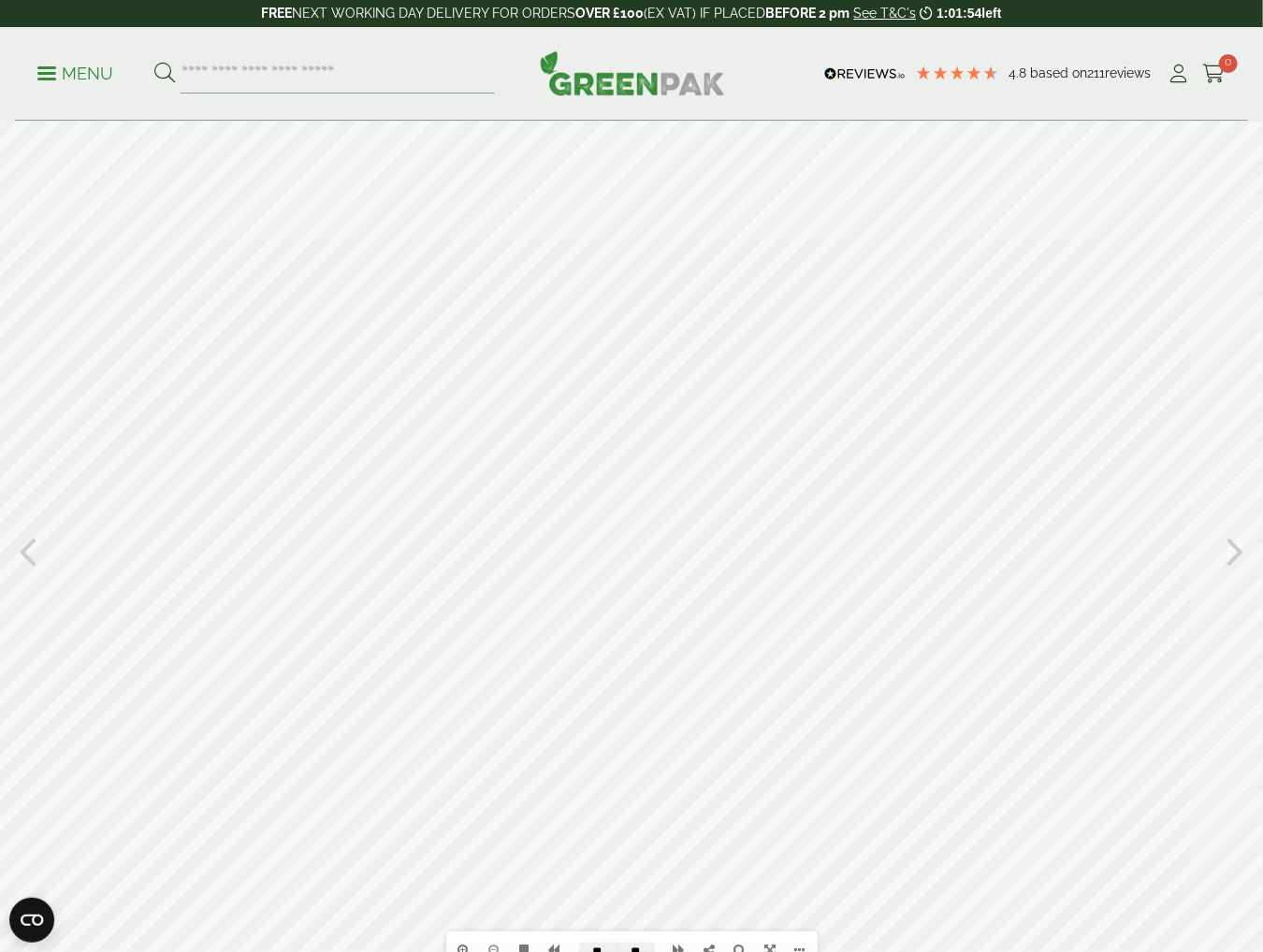
click at [298, 464] on div at bounding box center [632, 548] width 1263 height 856
click at [304, 464] on div at bounding box center [632, 548] width 1263 height 856
click at [62, 81] on p "Menu" at bounding box center [76, 74] width 76 height 23
